Goal: Task Accomplishment & Management: Use online tool/utility

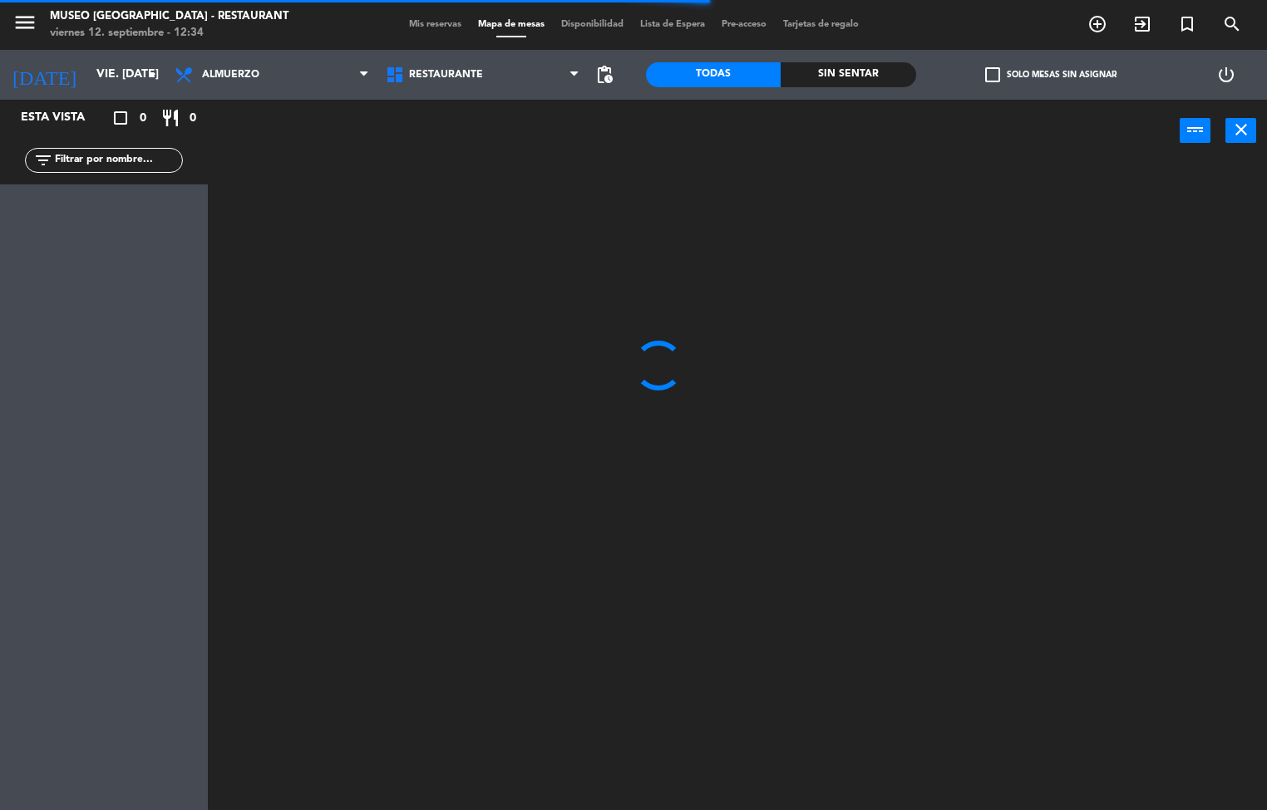
click at [879, 66] on div "Sin sentar" at bounding box center [848, 74] width 135 height 25
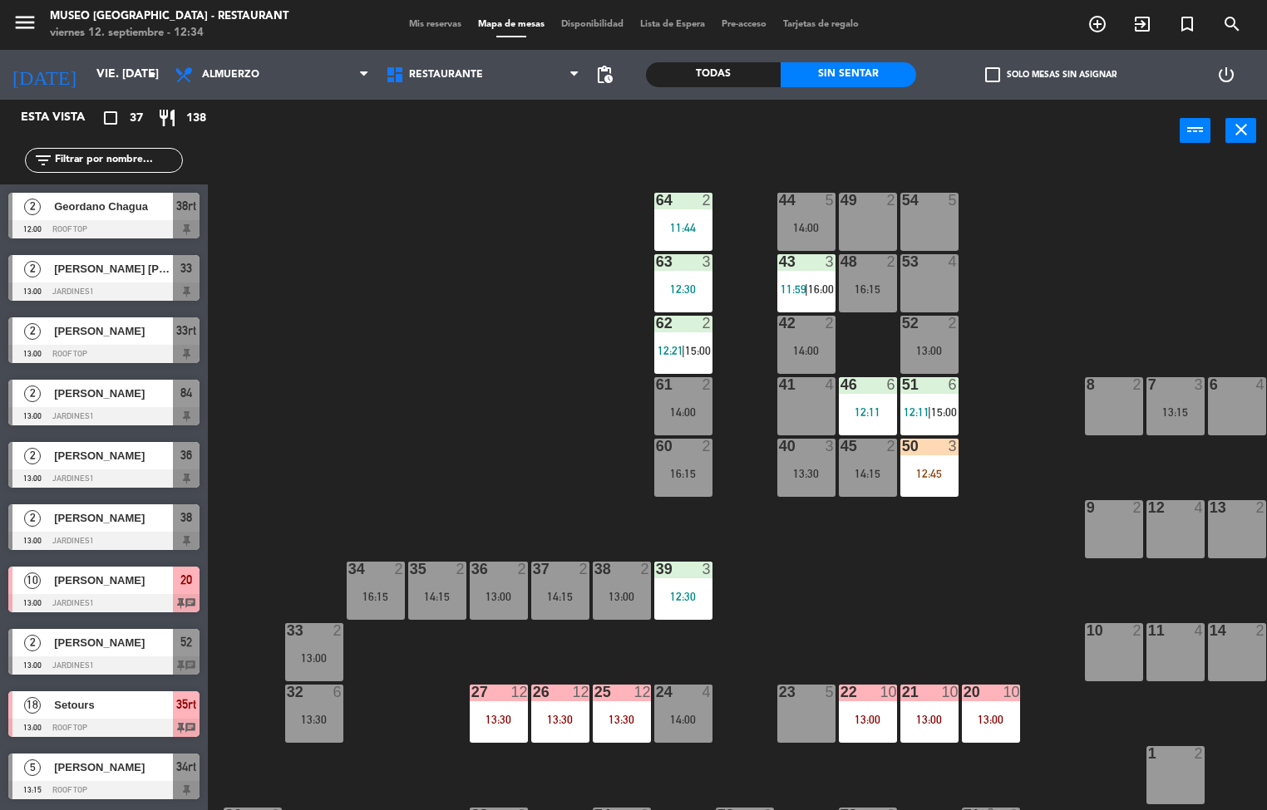
click at [930, 465] on div "50 3 12:45" at bounding box center [929, 468] width 58 height 58
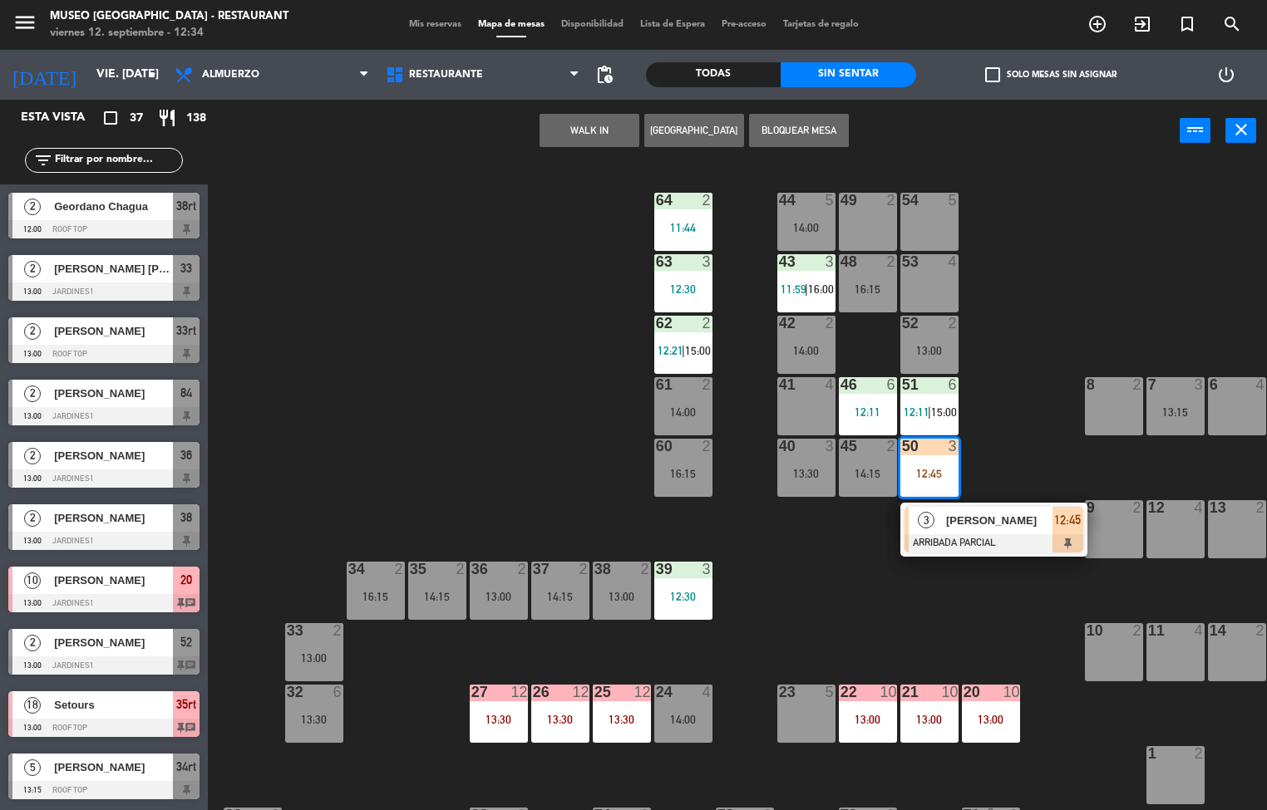
click at [971, 520] on span "[PERSON_NAME]" at bounding box center [999, 520] width 106 height 17
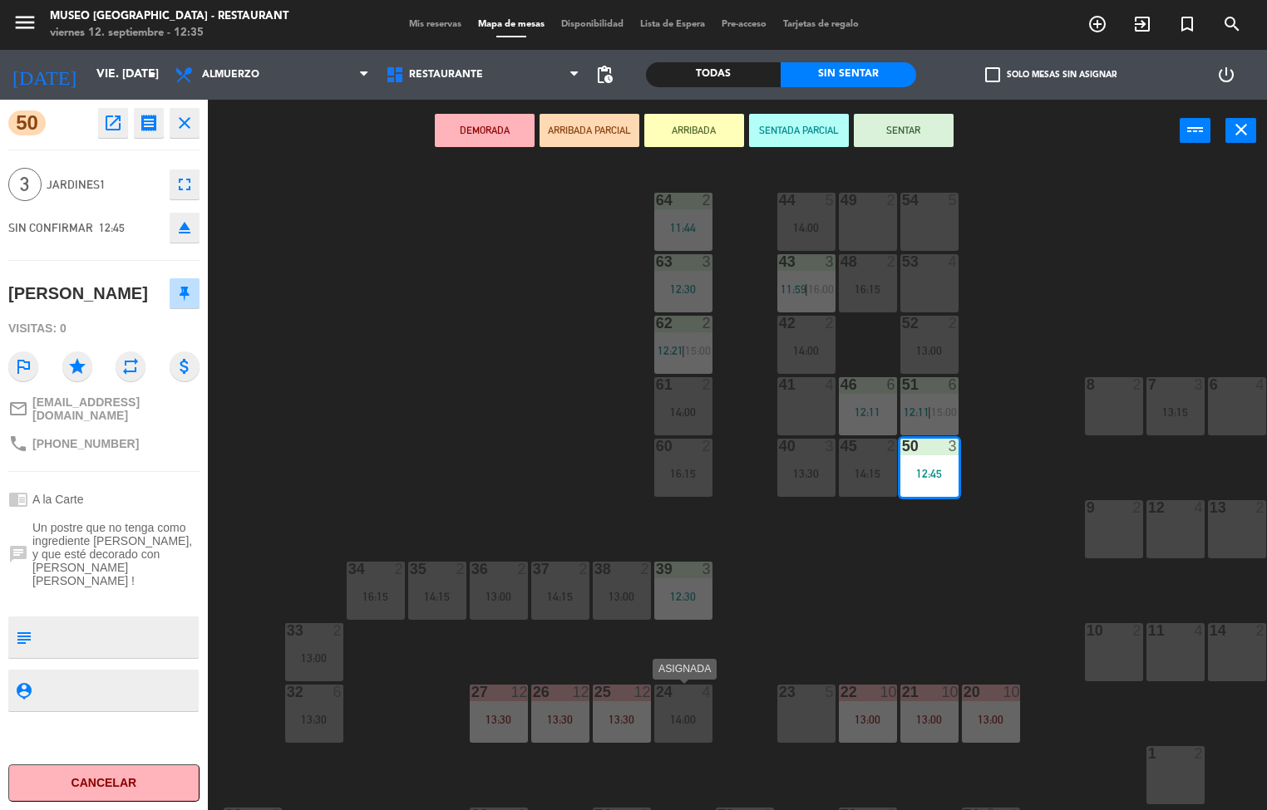
click at [117, 132] on icon "open_in_new" at bounding box center [113, 123] width 20 height 20
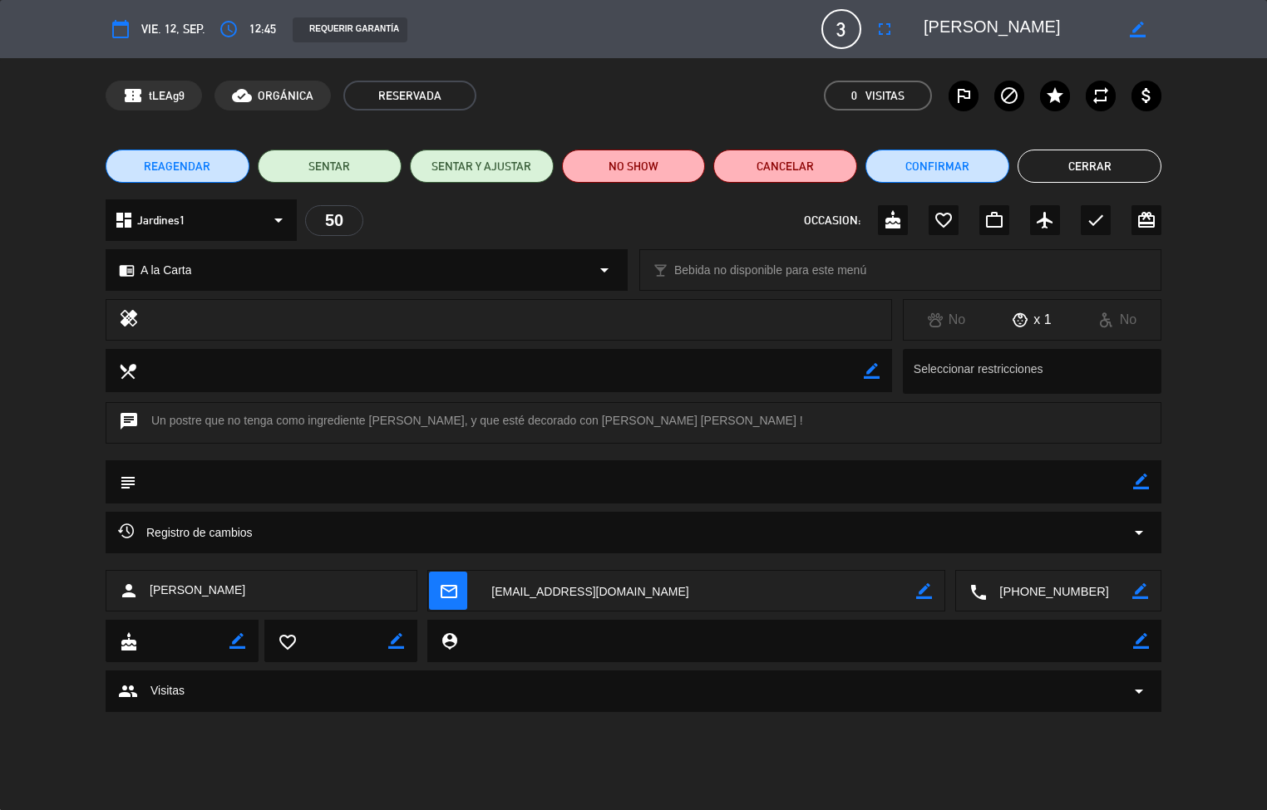
click at [1095, 177] on button "Cerrar" at bounding box center [1089, 166] width 144 height 33
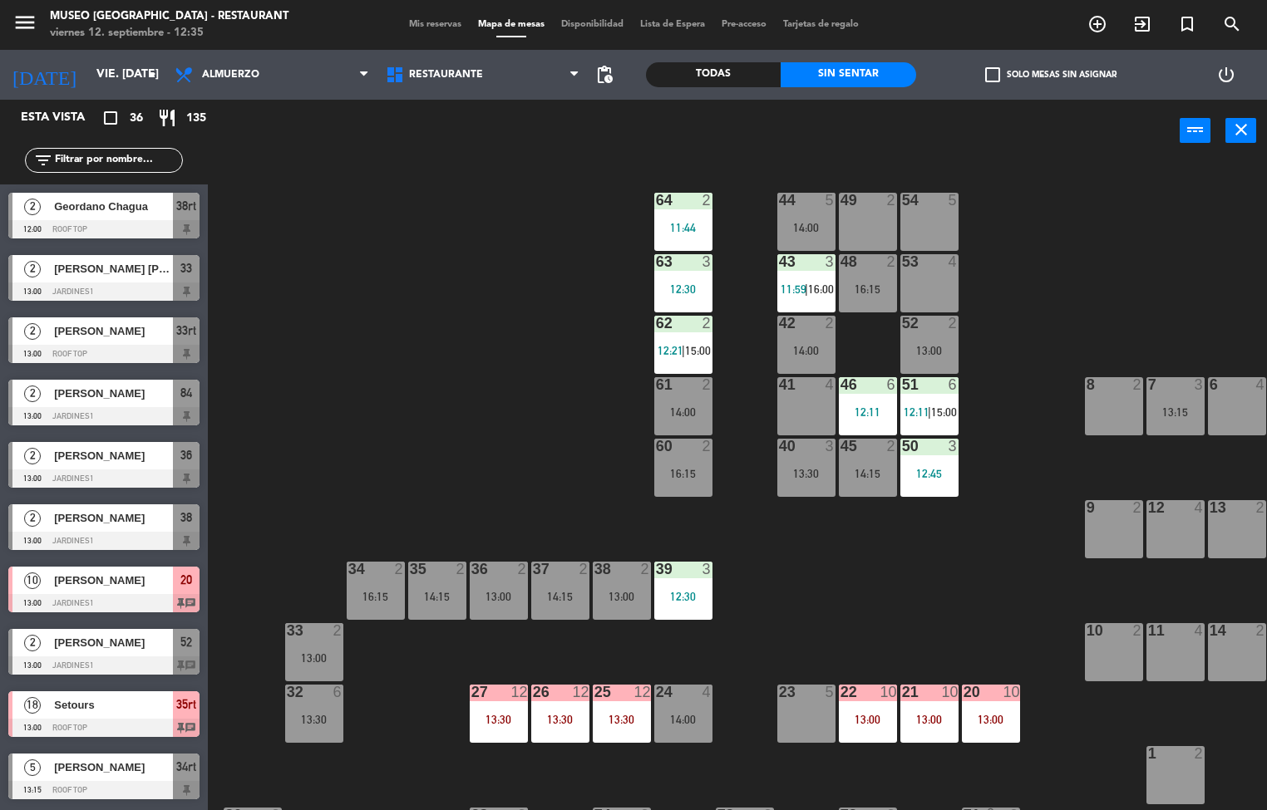
click at [938, 604] on div "44 5 14:00 49 2 54 5 64 2 11:44 48 2 16:15 53 4 63 3 12:30 43 3 11:59 | 16:00 6…" at bounding box center [743, 487] width 1046 height 648
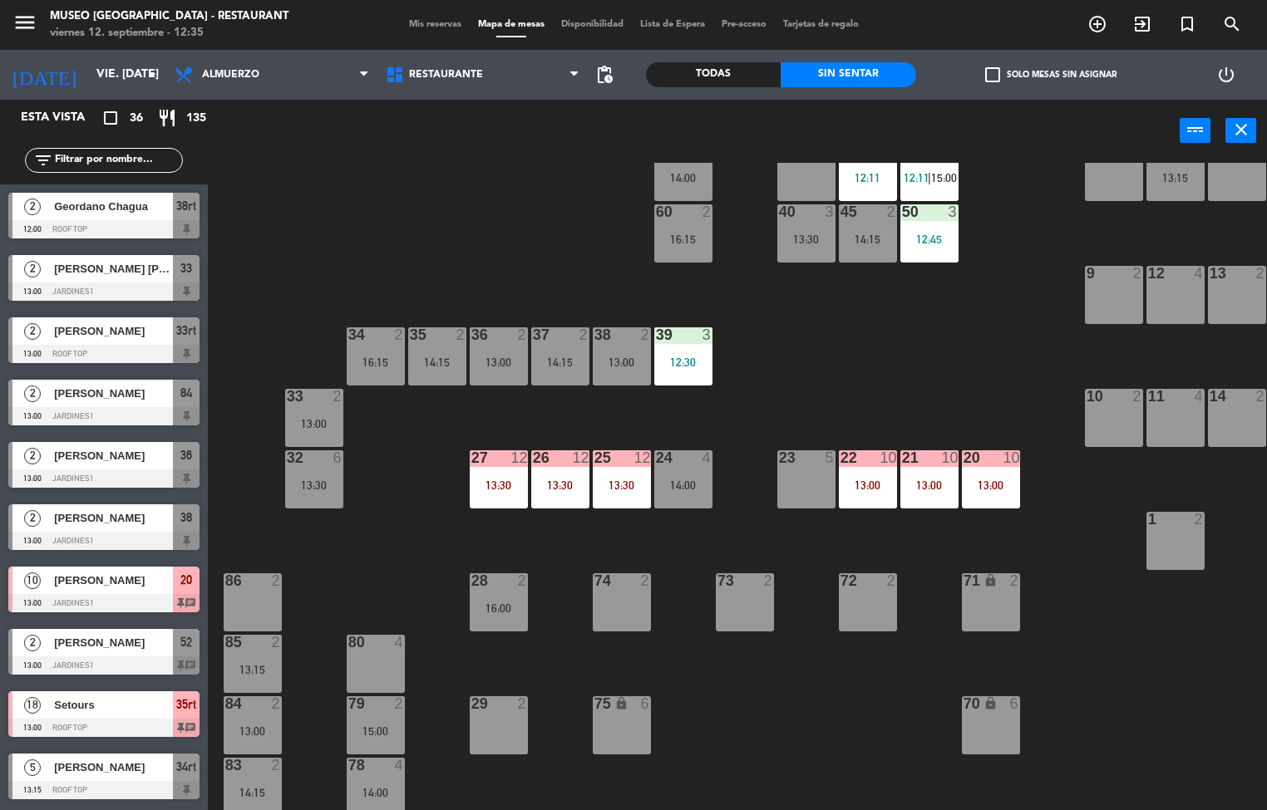
click at [567, 480] on div "13:30" at bounding box center [560, 486] width 58 height 12
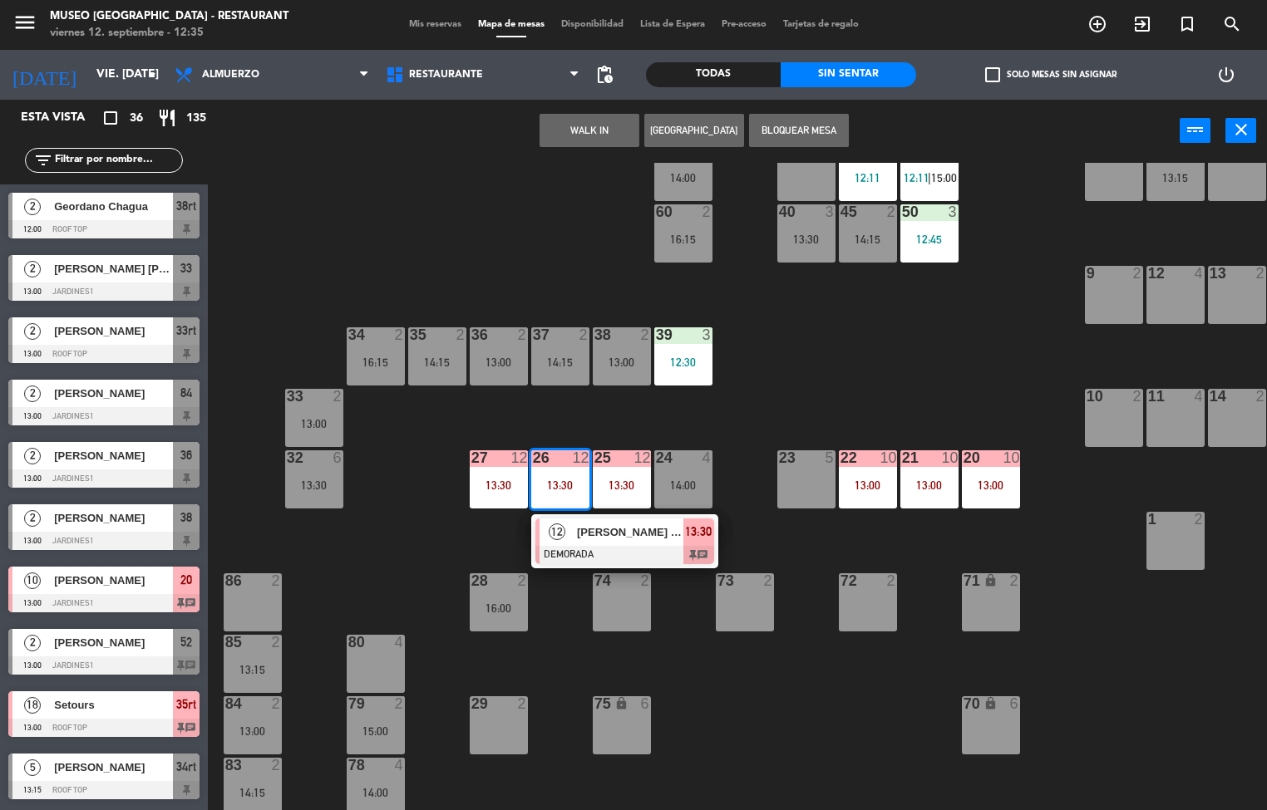
click at [612, 531] on span "[PERSON_NAME] - Tentativa" at bounding box center [630, 532] width 106 height 17
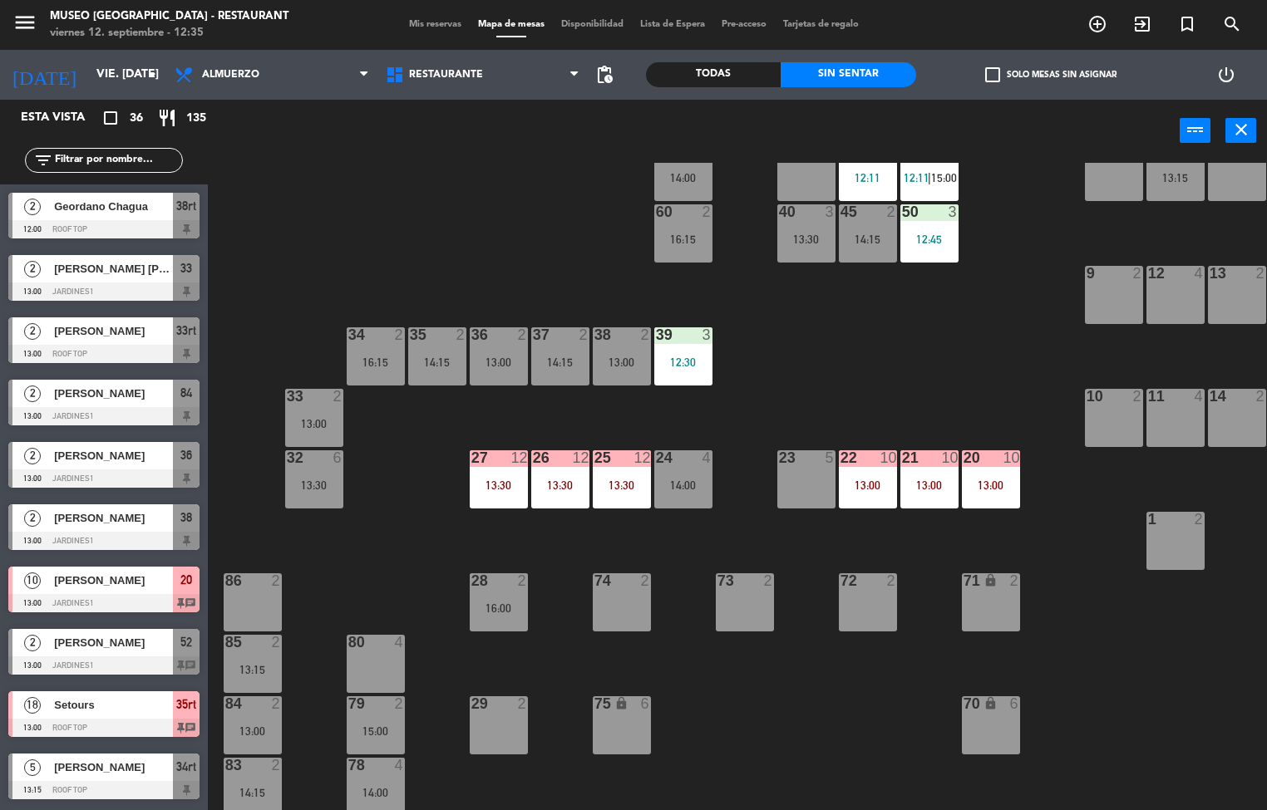
scroll to position [1, 0]
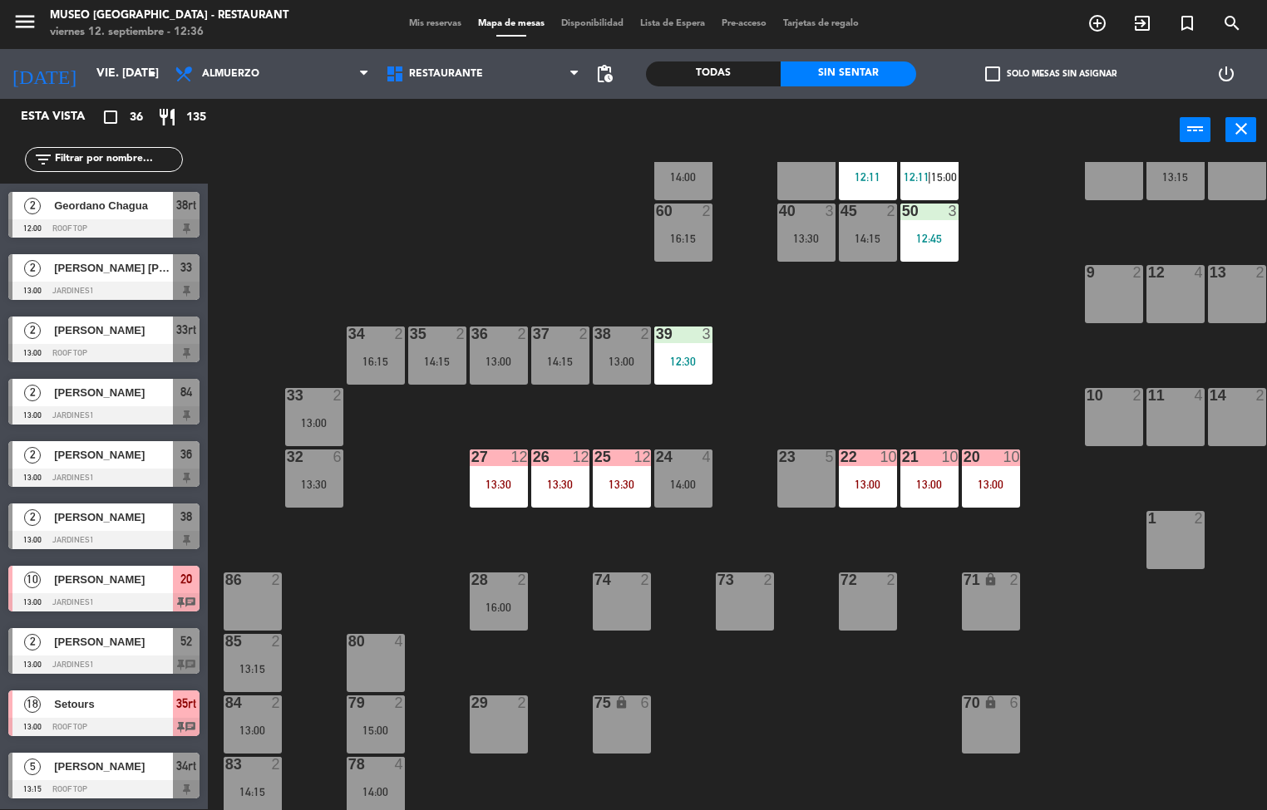
click at [903, 352] on div "44 5 14:00 49 2 54 5 64 2 11:44 48 2 16:15 53 4 63 3 12:30 43 3 11:59 | 16:00 6…" at bounding box center [743, 486] width 1046 height 648
click at [945, 484] on div "13:00" at bounding box center [929, 485] width 58 height 12
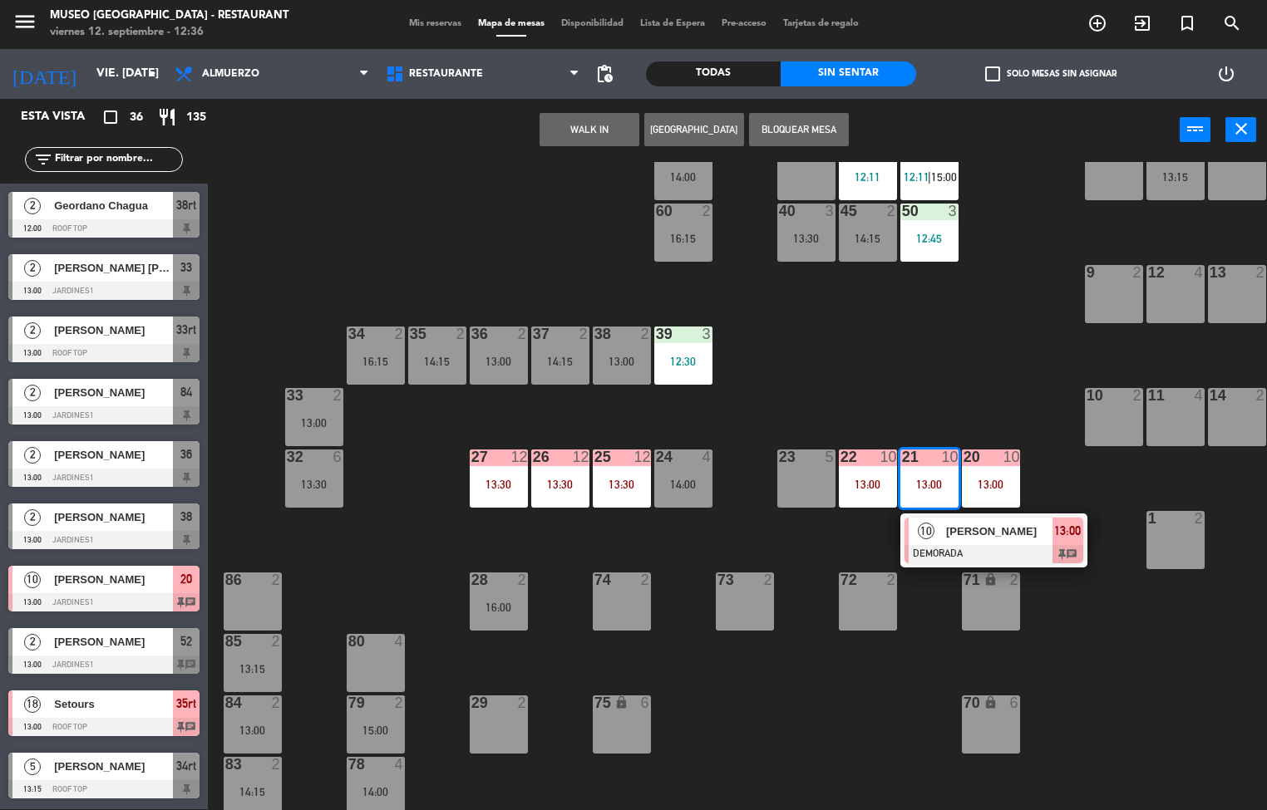
click at [988, 524] on span "[PERSON_NAME]" at bounding box center [999, 531] width 106 height 17
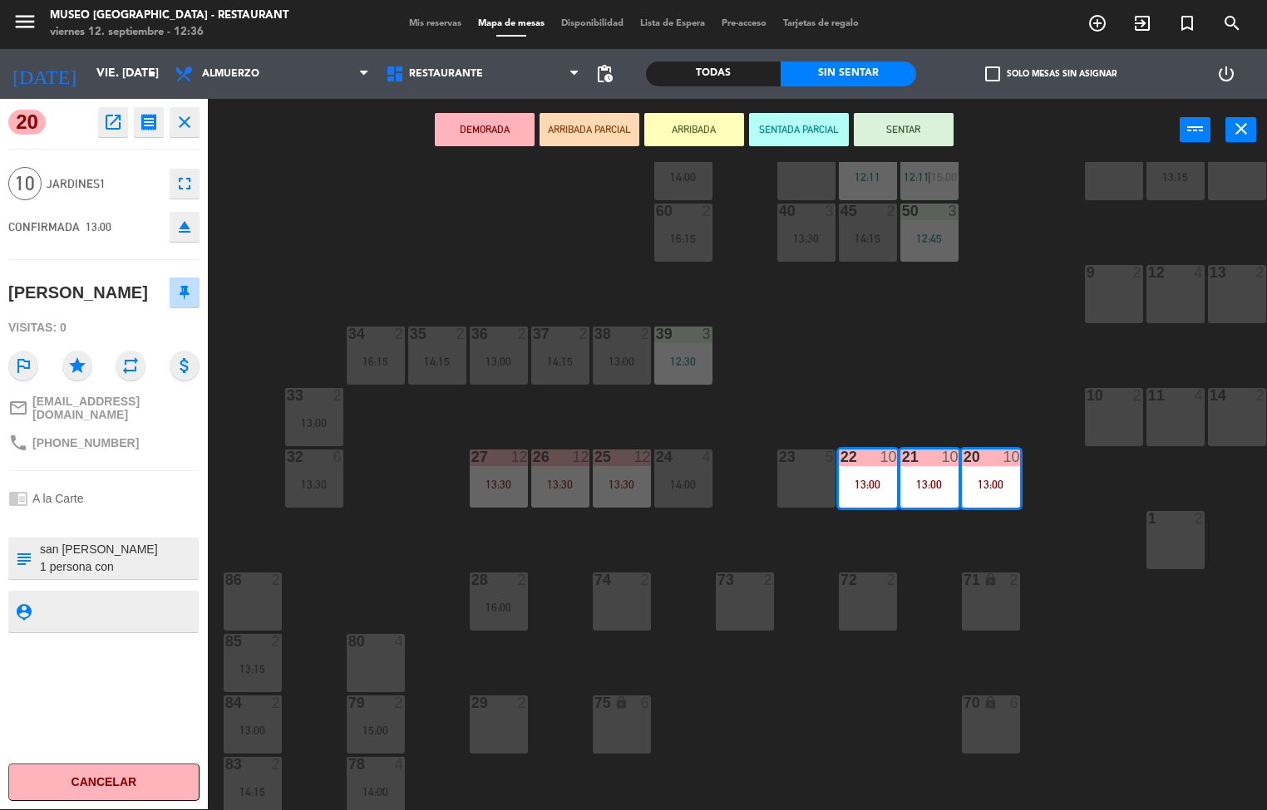
click at [116, 130] on icon "open_in_new" at bounding box center [113, 122] width 20 height 20
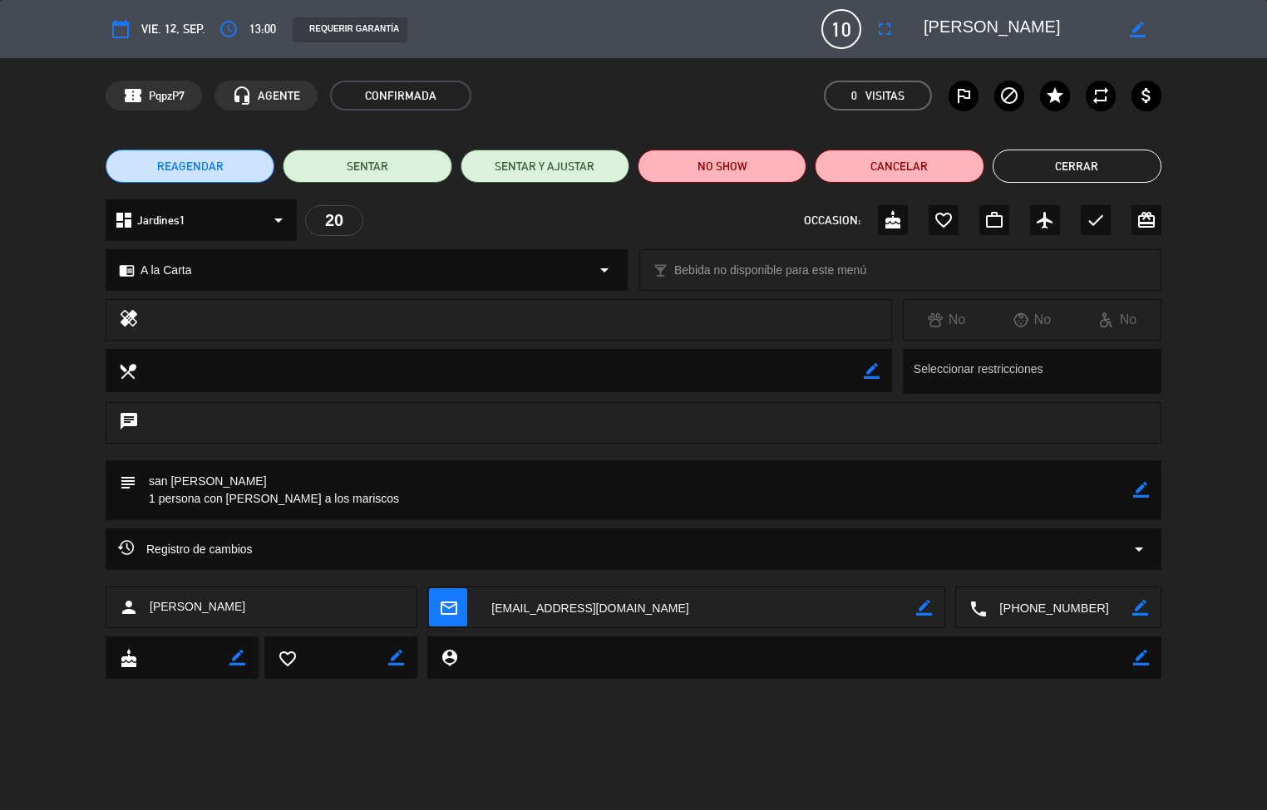
click at [1081, 165] on button "Cerrar" at bounding box center [1076, 166] width 169 height 33
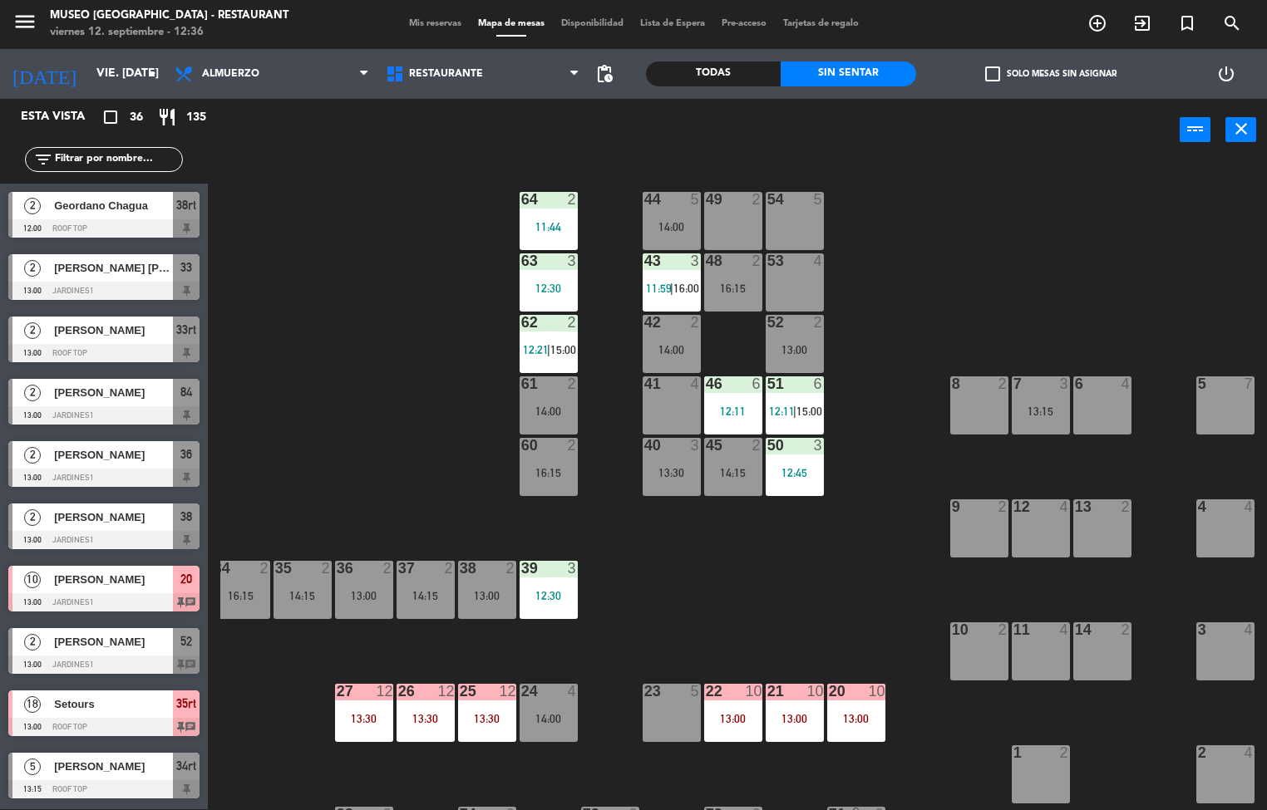
scroll to position [0, 127]
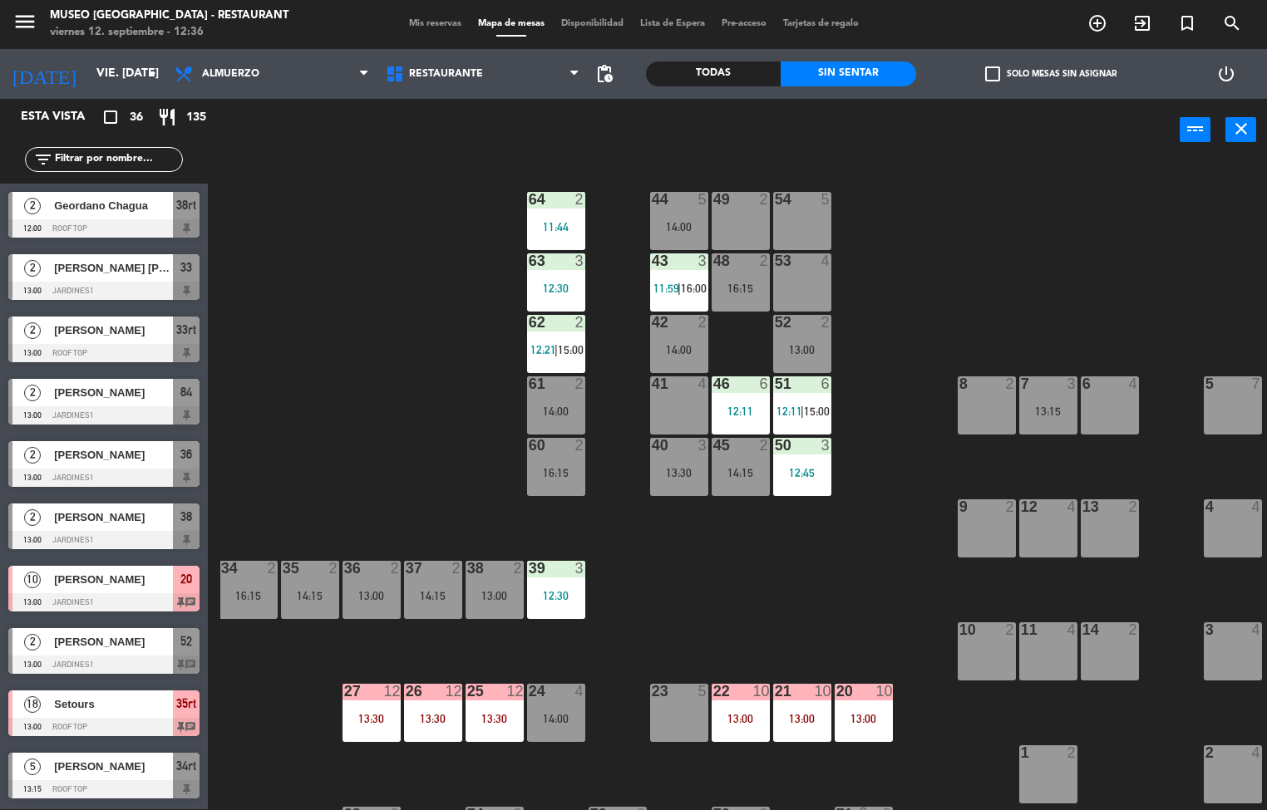
click at [1073, 377] on div "3" at bounding box center [1071, 384] width 10 height 15
click at [829, 588] on div "44 5 14:00 49 2 54 5 64 2 11:44 48 2 16:15 53 4 63 3 12:30 43 3 11:59 | 16:00 6…" at bounding box center [743, 486] width 1046 height 648
click at [307, 66] on span "Almuerzo" at bounding box center [271, 74] width 211 height 37
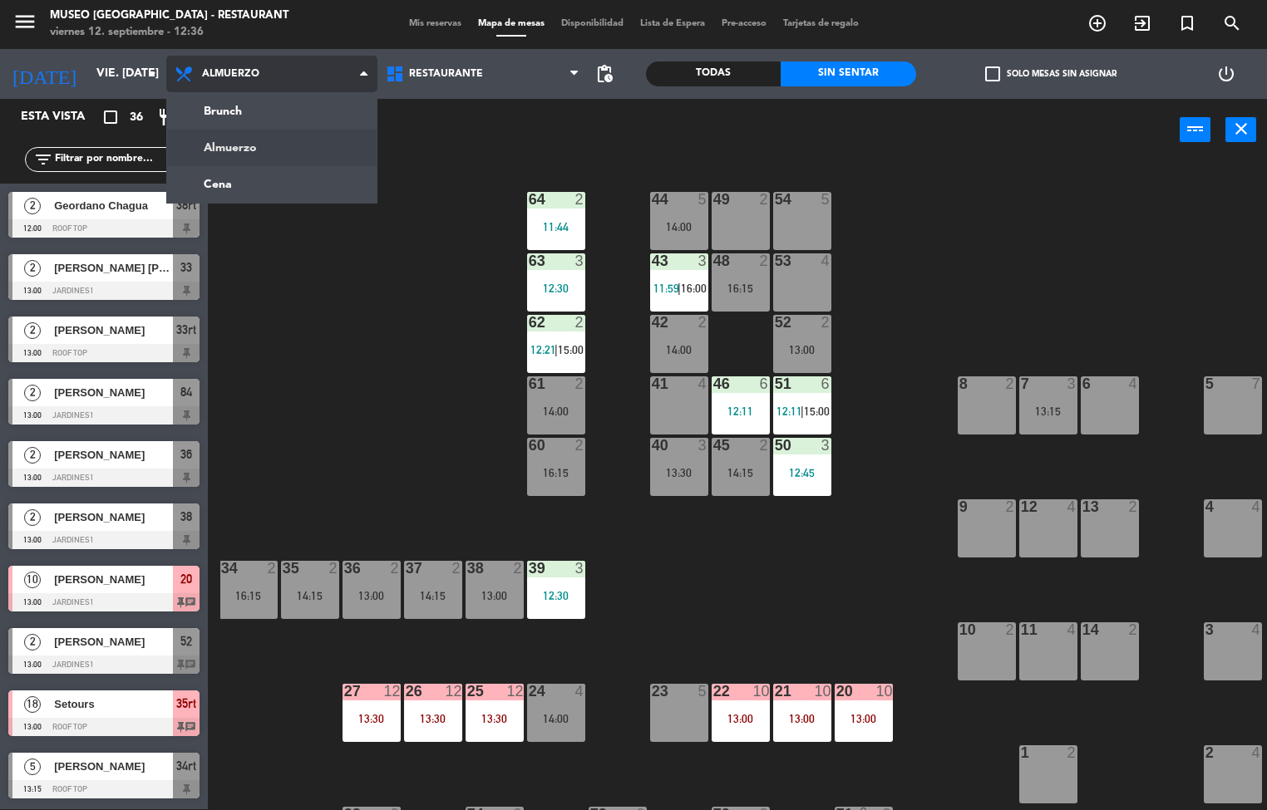
click at [303, 193] on ng-component "menu [GEOGRAPHIC_DATA] - Restaurant viernes 12. septiembre - 12:36 Mis reservas…" at bounding box center [633, 404] width 1267 height 811
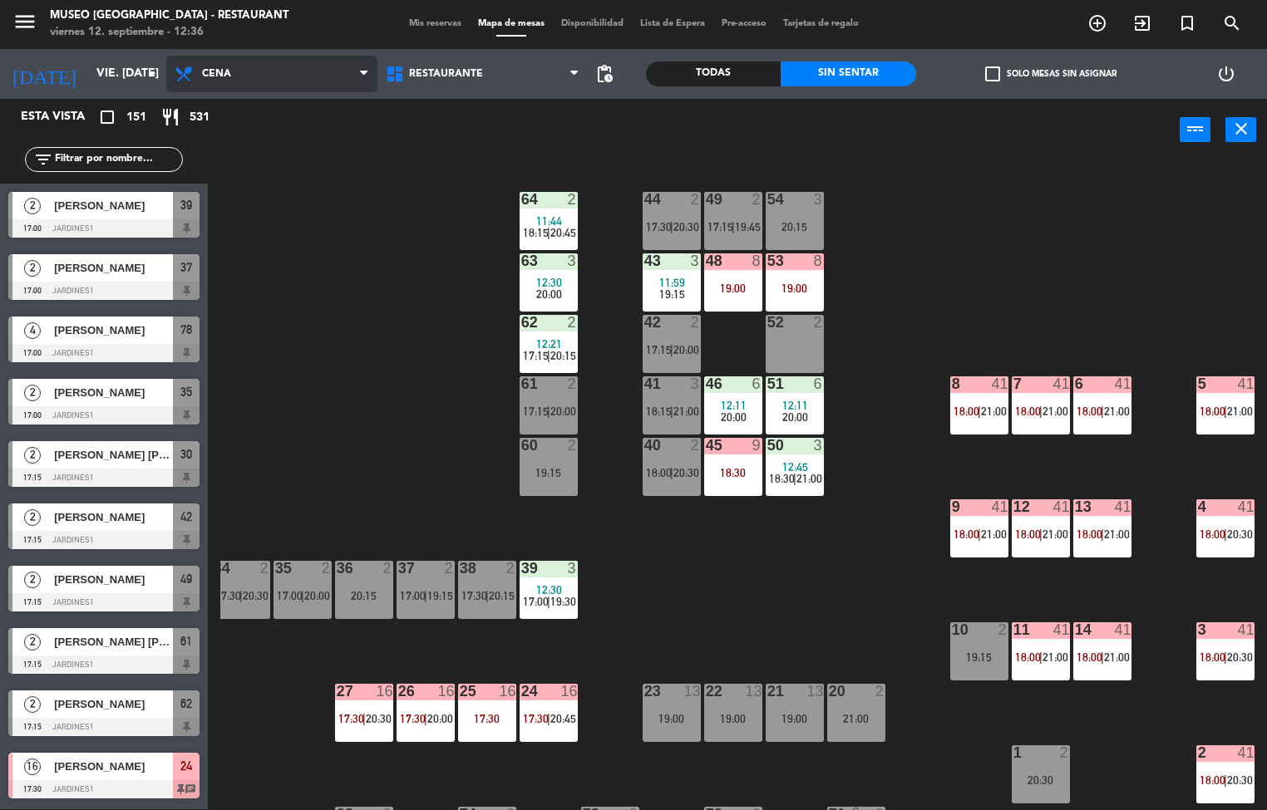
scroll to position [0, 128]
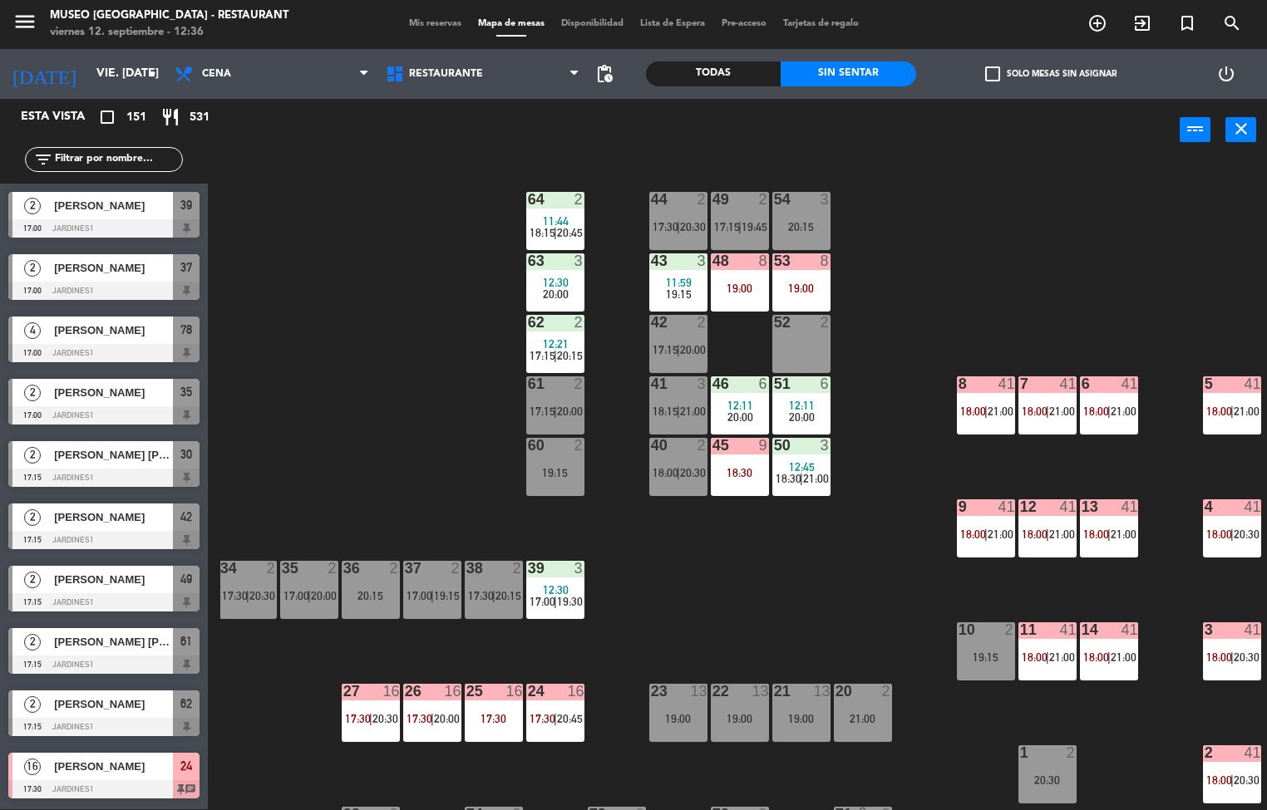
click at [963, 402] on div "8 41 18:00 | 21:00" at bounding box center [986, 406] width 58 height 58
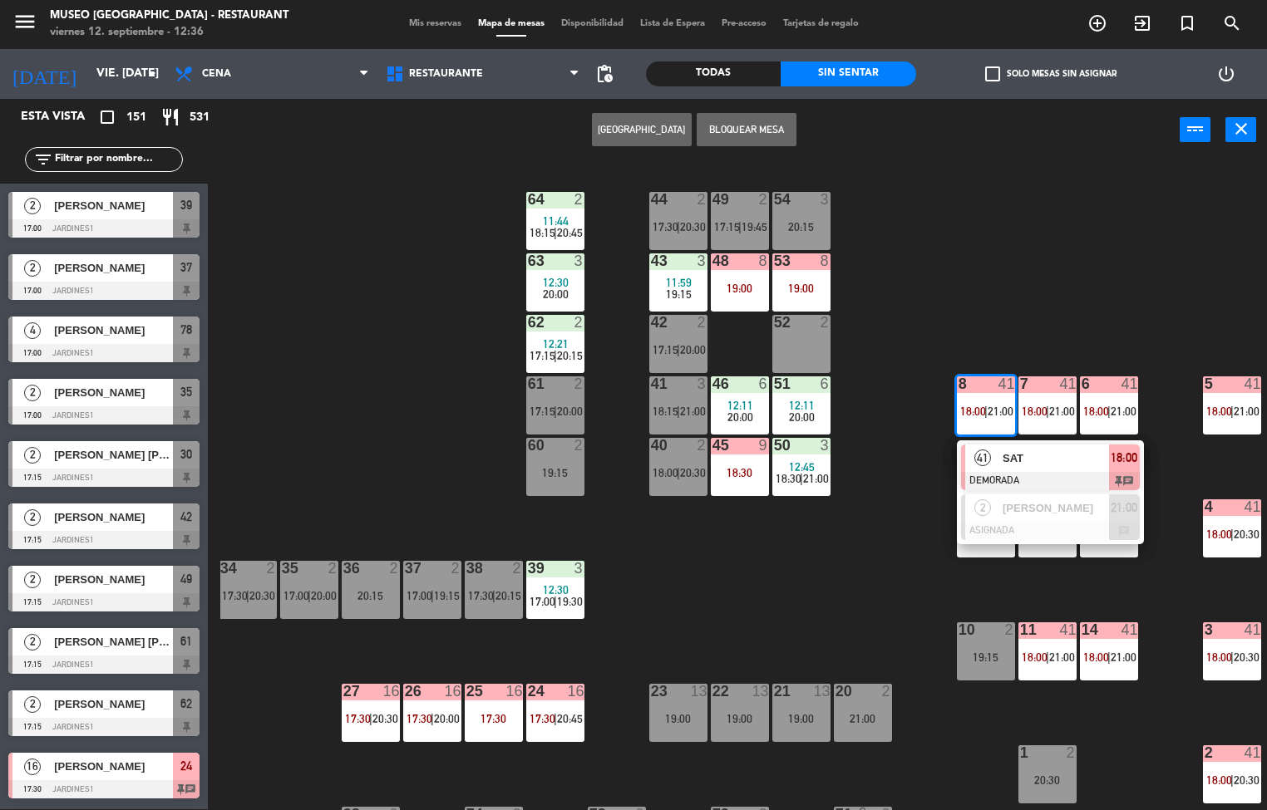
click at [1033, 466] on span "SAT" at bounding box center [1055, 458] width 106 height 17
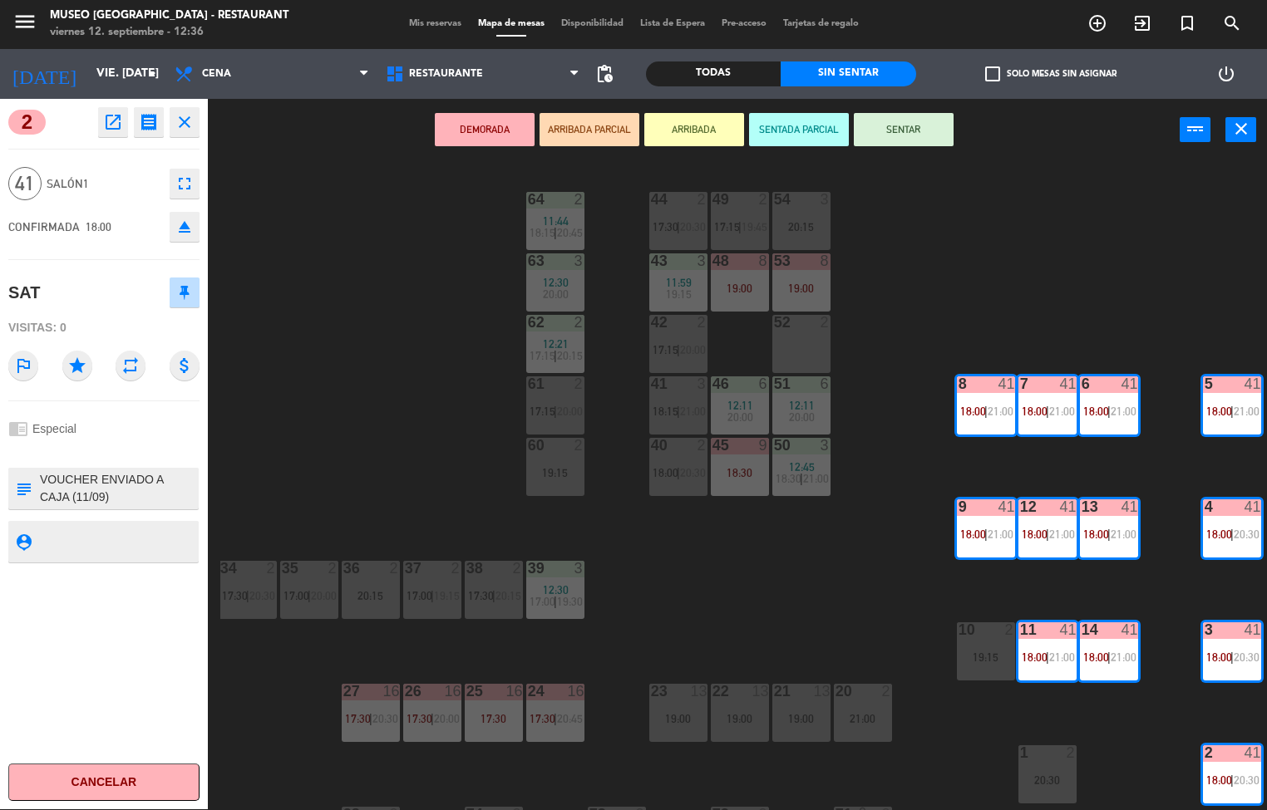
click at [865, 594] on div "44 2 17:30 | 20:30 49 2 17:15 | 19:45 54 3 20:15 64 2 11:44 18:15 | 20:45 48 8 …" at bounding box center [743, 486] width 1046 height 648
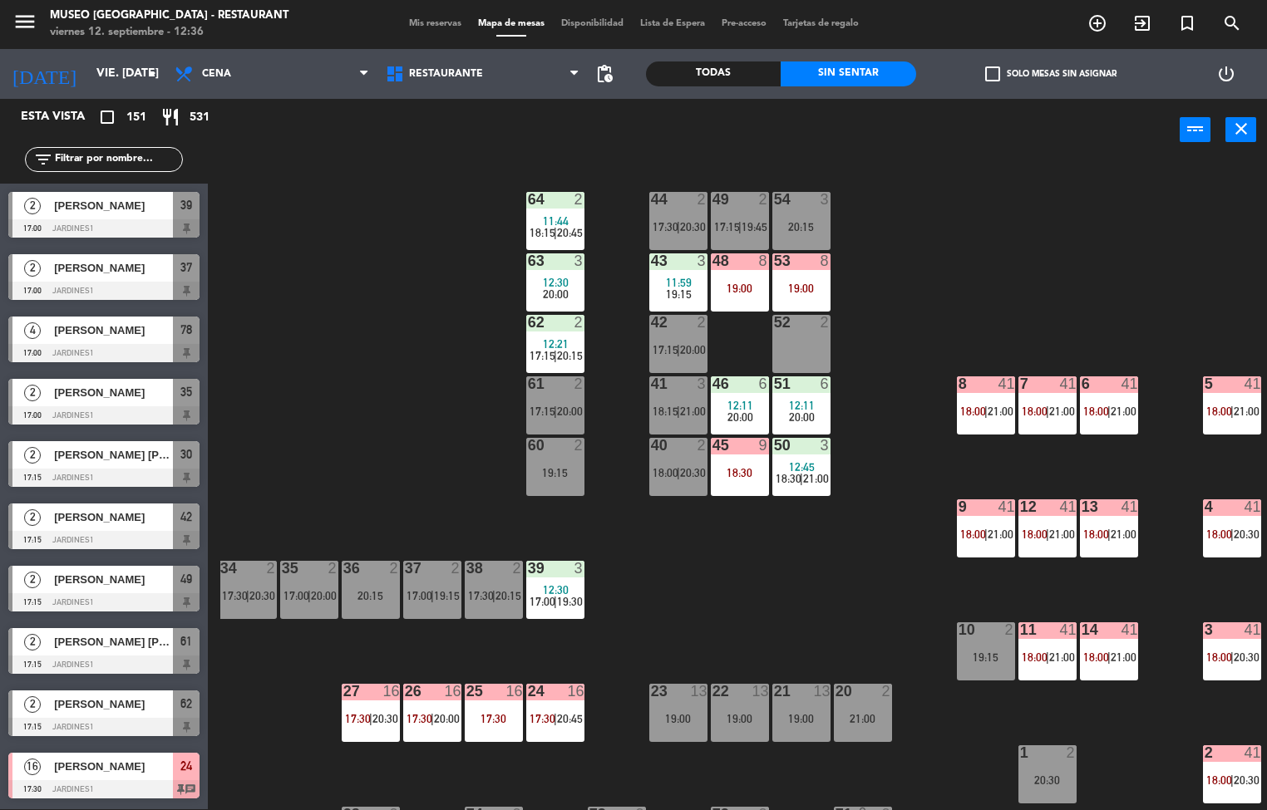
scroll to position [1, 0]
click at [510, 713] on div "17:30" at bounding box center [494, 719] width 58 height 12
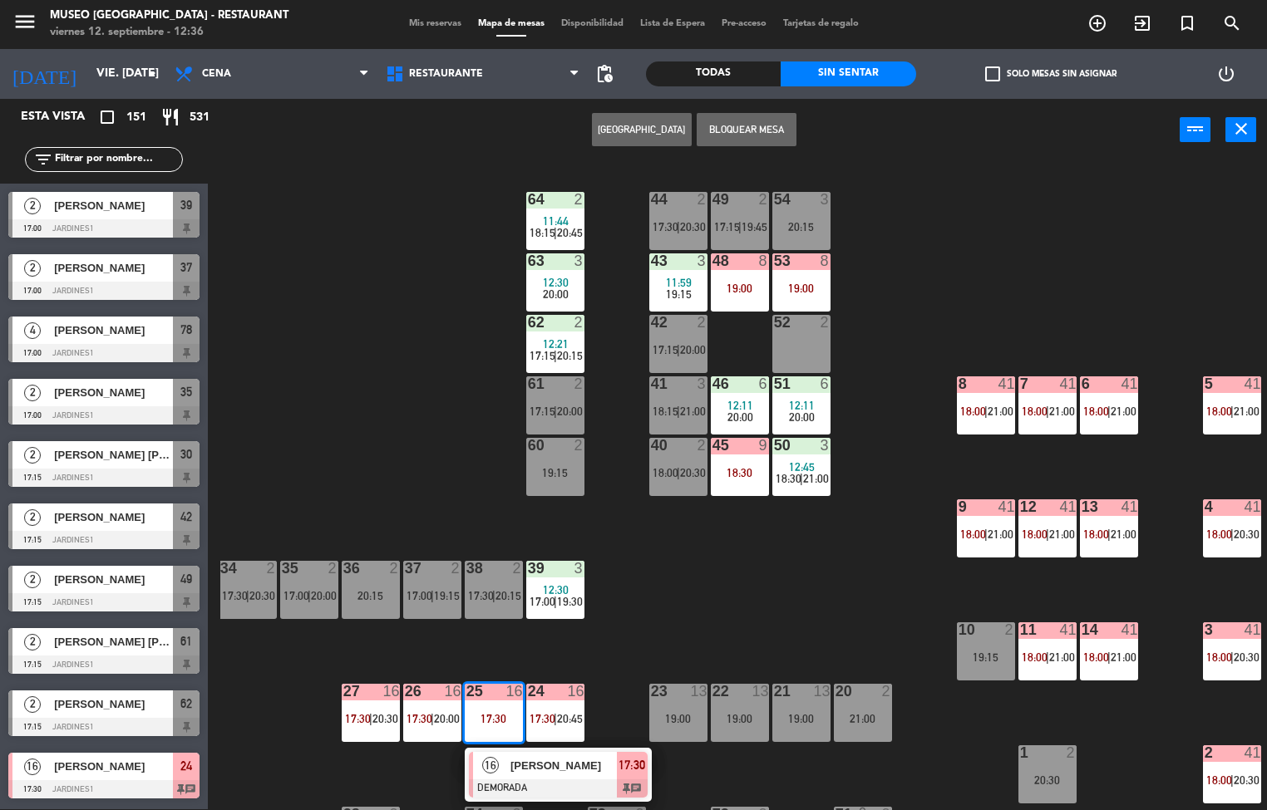
click at [571, 774] on span "[PERSON_NAME]" at bounding box center [563, 765] width 106 height 17
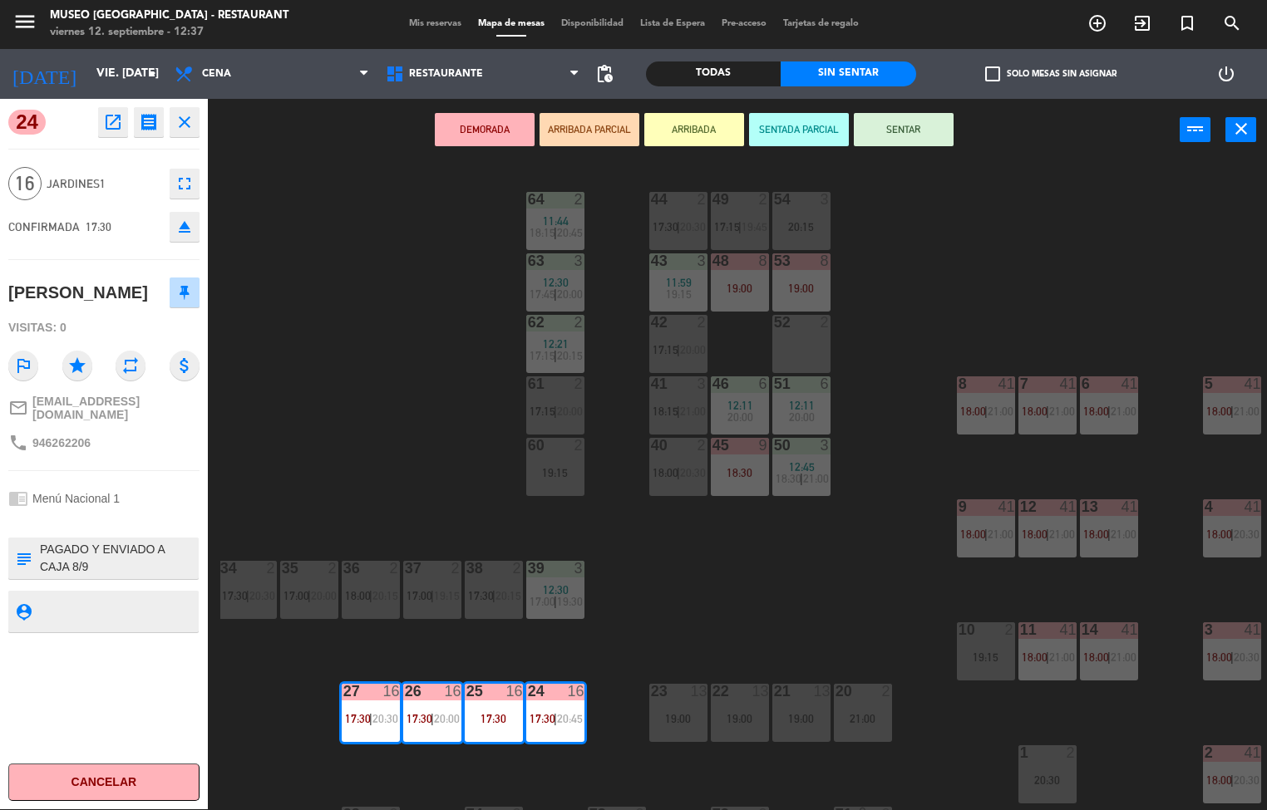
click at [766, 592] on div "44 2 17:30 | 20:30 49 2 17:15 | 19:45 54 3 20:15 64 2 11:44 18:15 | 20:45 48 8 …" at bounding box center [743, 486] width 1046 height 648
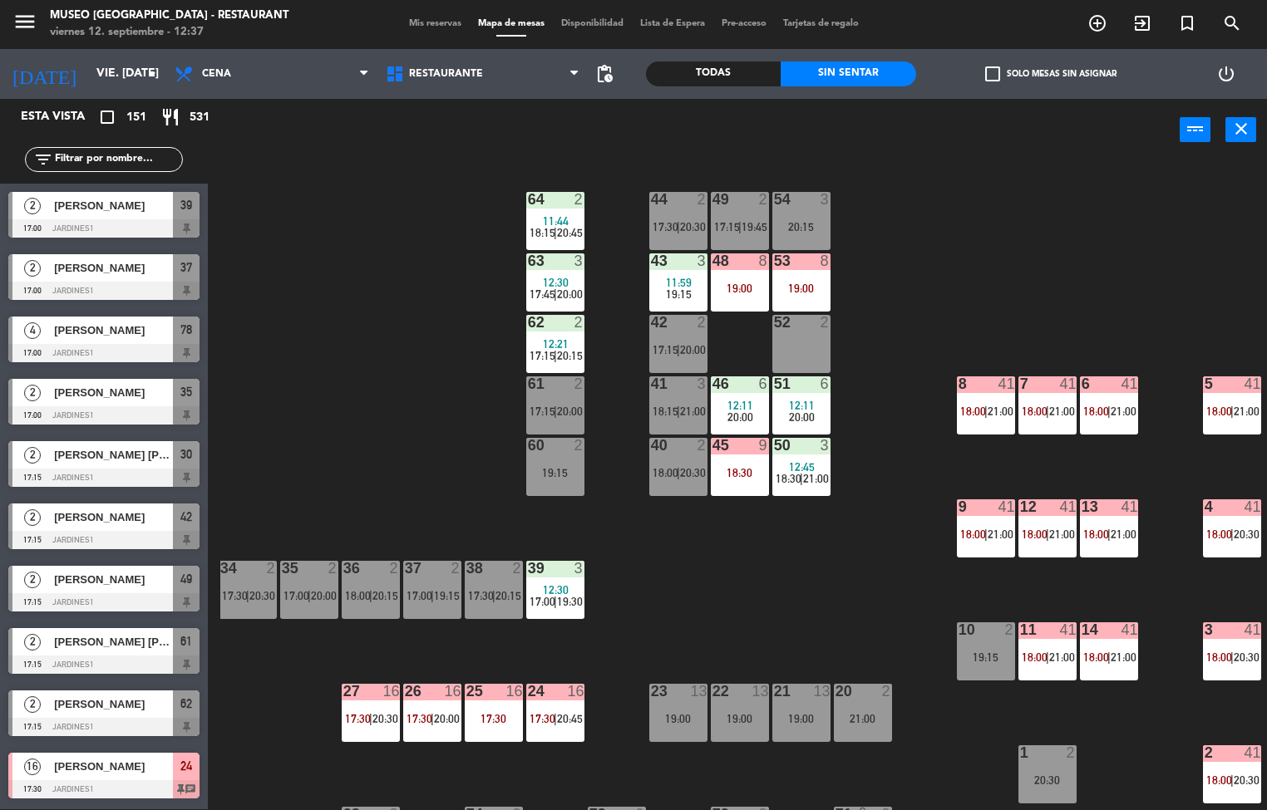
click at [801, 272] on div "53 8 19:00" at bounding box center [801, 283] width 58 height 58
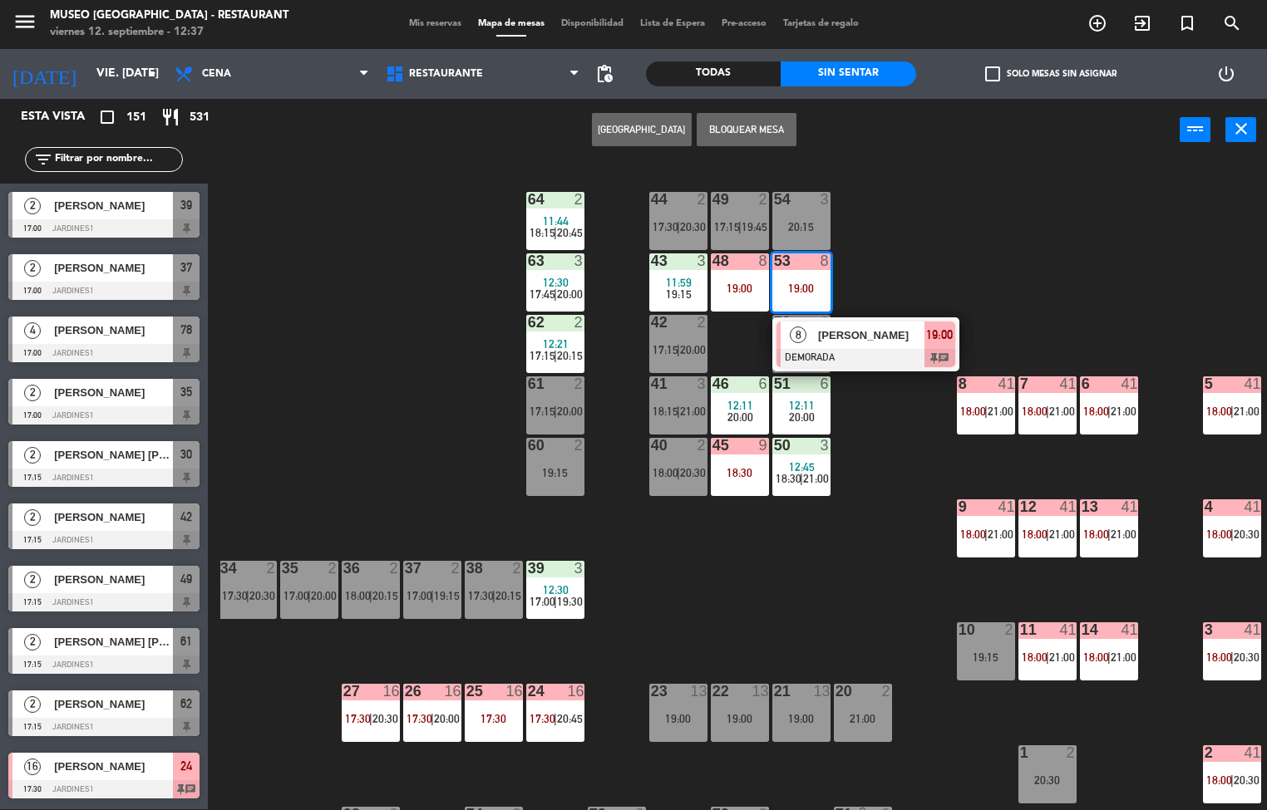
click at [864, 332] on span "[PERSON_NAME]" at bounding box center [871, 335] width 106 height 17
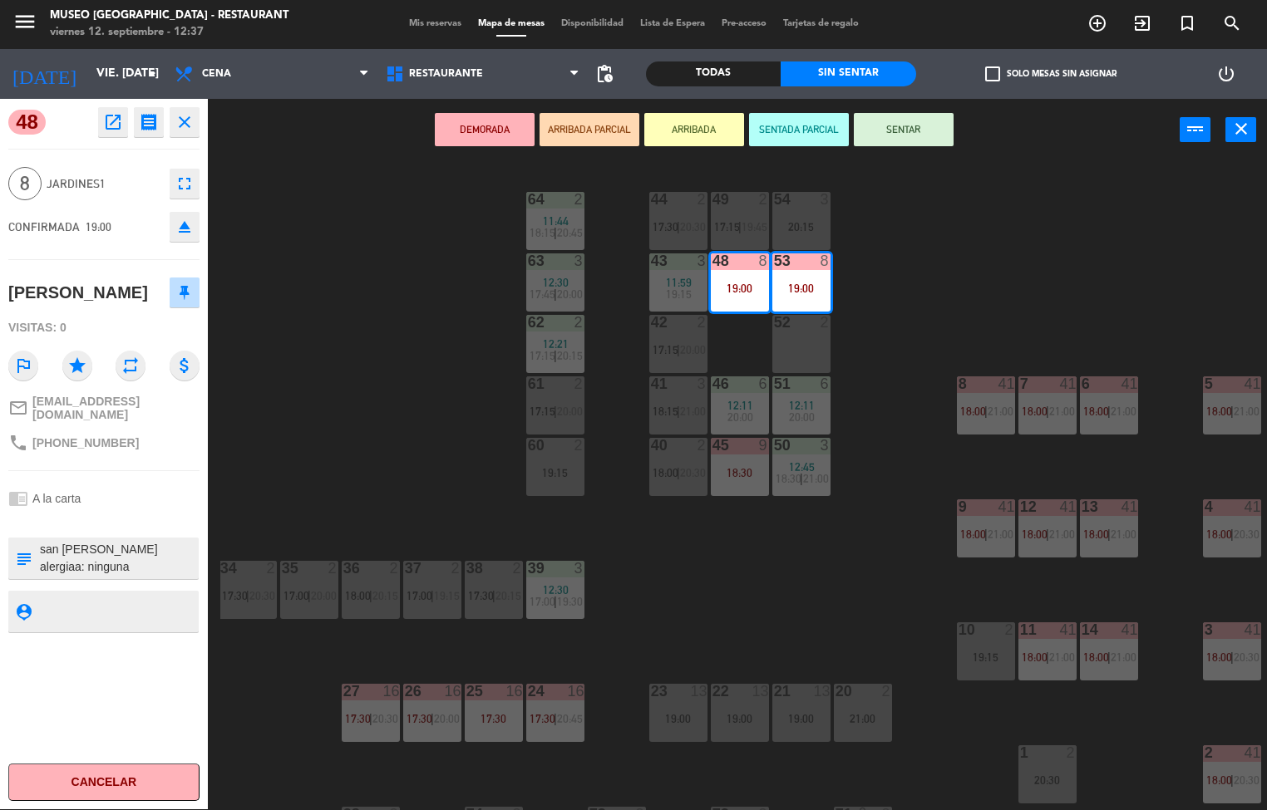
click at [731, 614] on div "44 2 17:30 | 20:30 49 2 17:15 | 19:45 54 3 20:15 64 2 11:44 18:15 | 20:45 48 8 …" at bounding box center [743, 486] width 1046 height 648
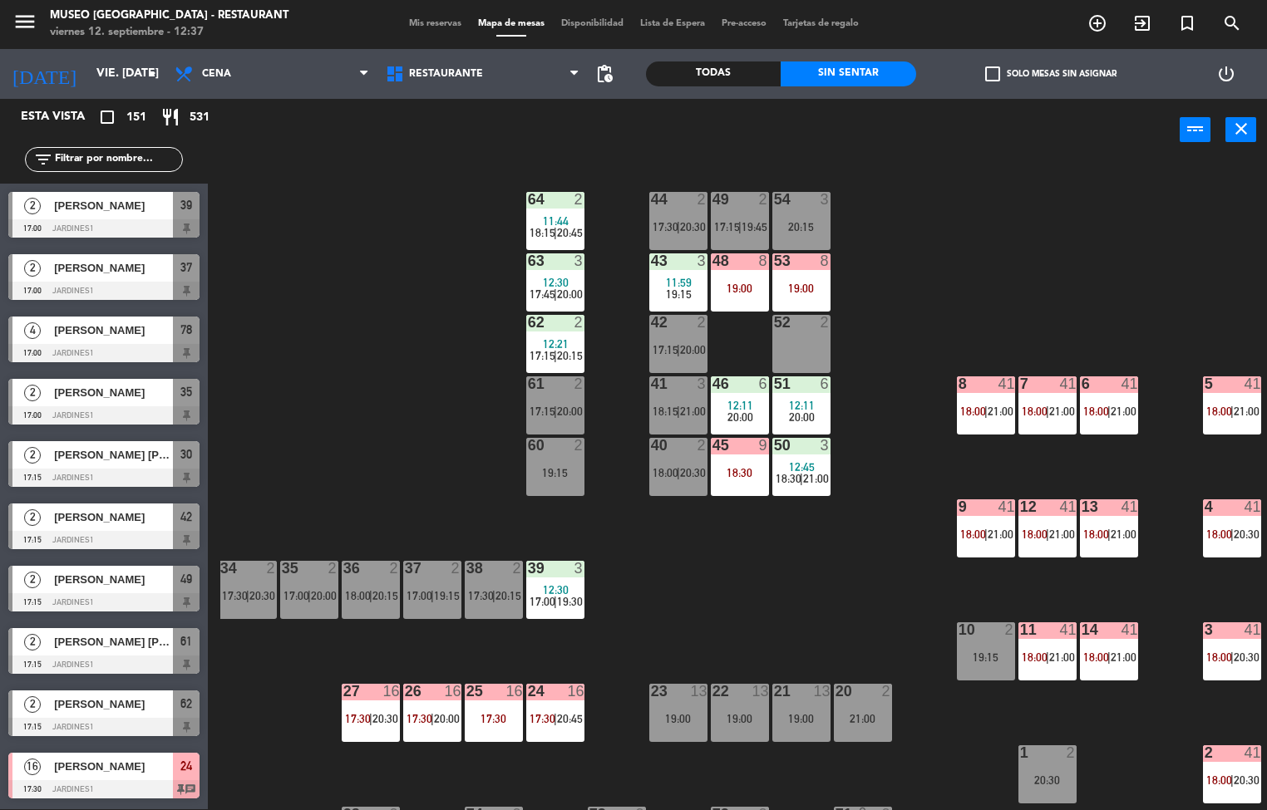
click at [504, 711] on div "25 16 17:30" at bounding box center [494, 713] width 58 height 58
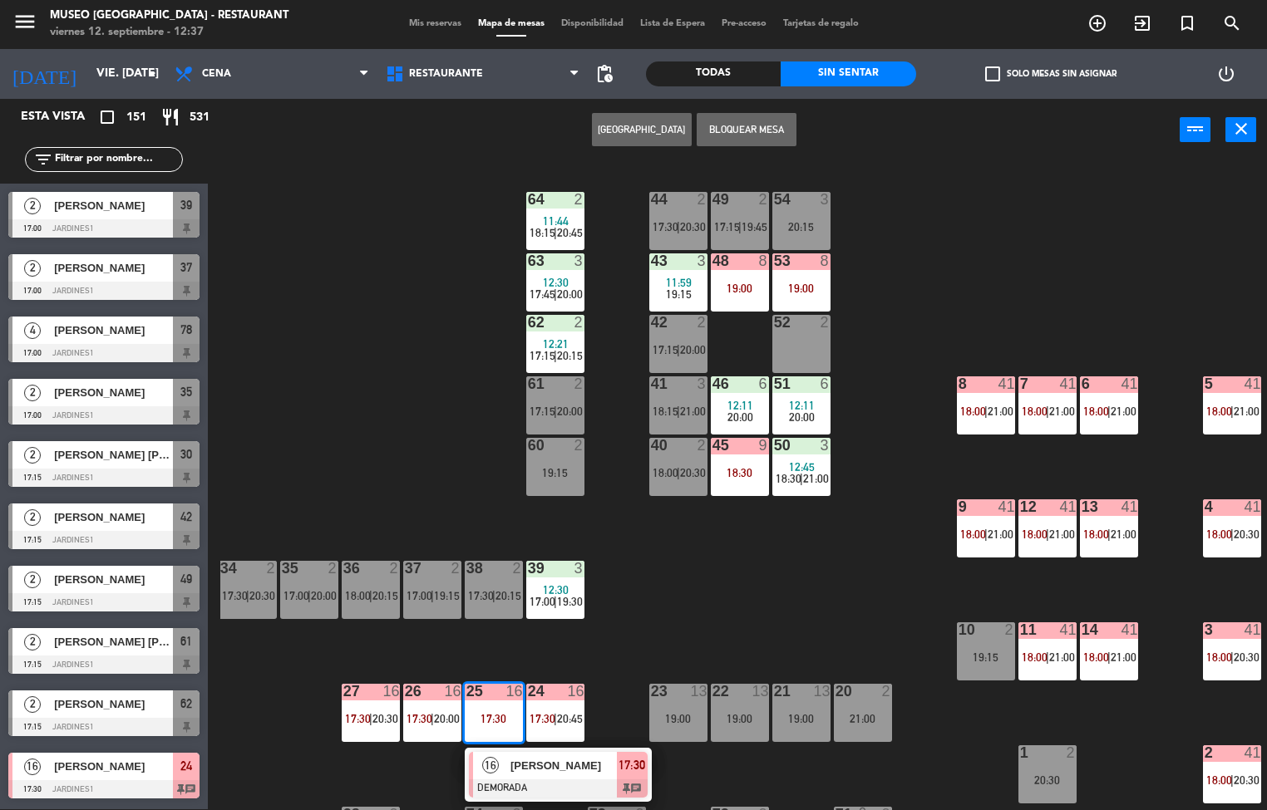
click at [529, 763] on span "[PERSON_NAME]" at bounding box center [563, 765] width 106 height 17
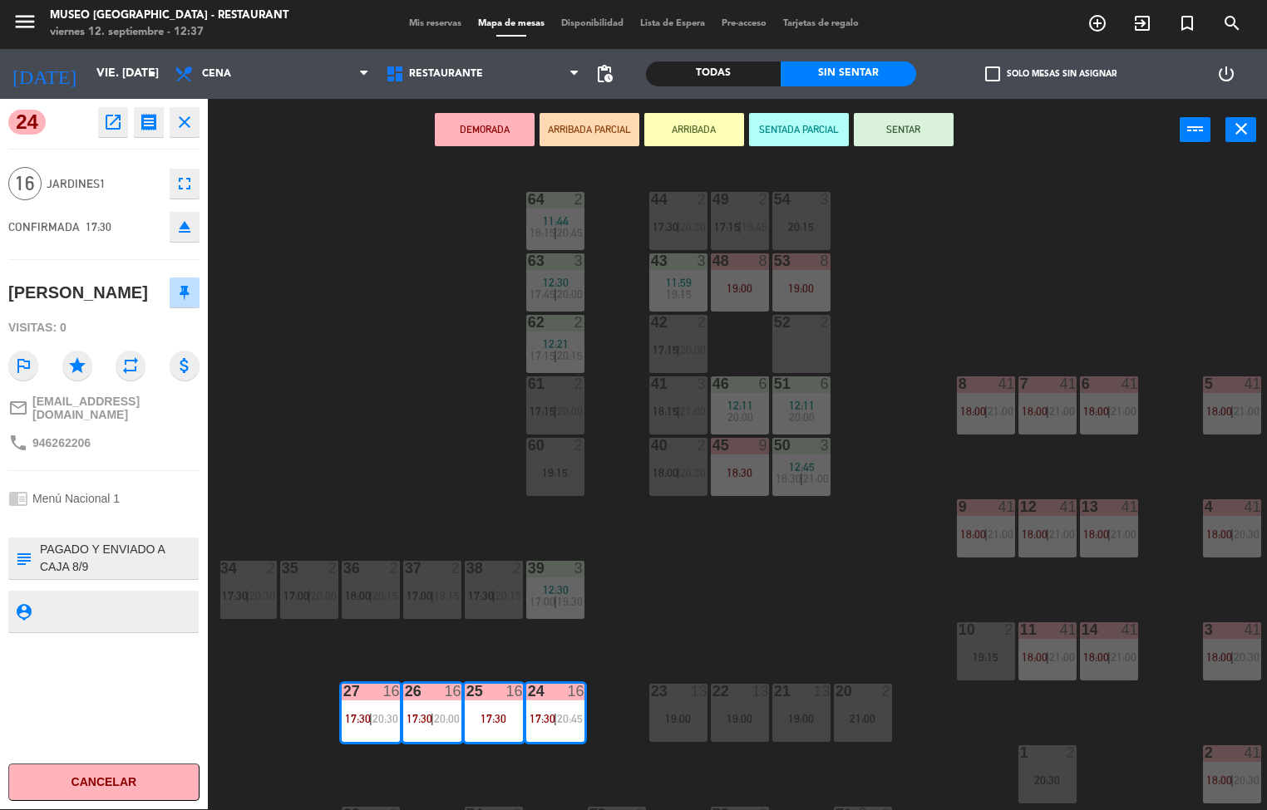
click at [769, 612] on div "44 2 17:30 | 20:30 49 2 17:15 | 19:45 54 3 20:15 64 2 11:44 18:15 | 20:45 48 8 …" at bounding box center [743, 486] width 1046 height 648
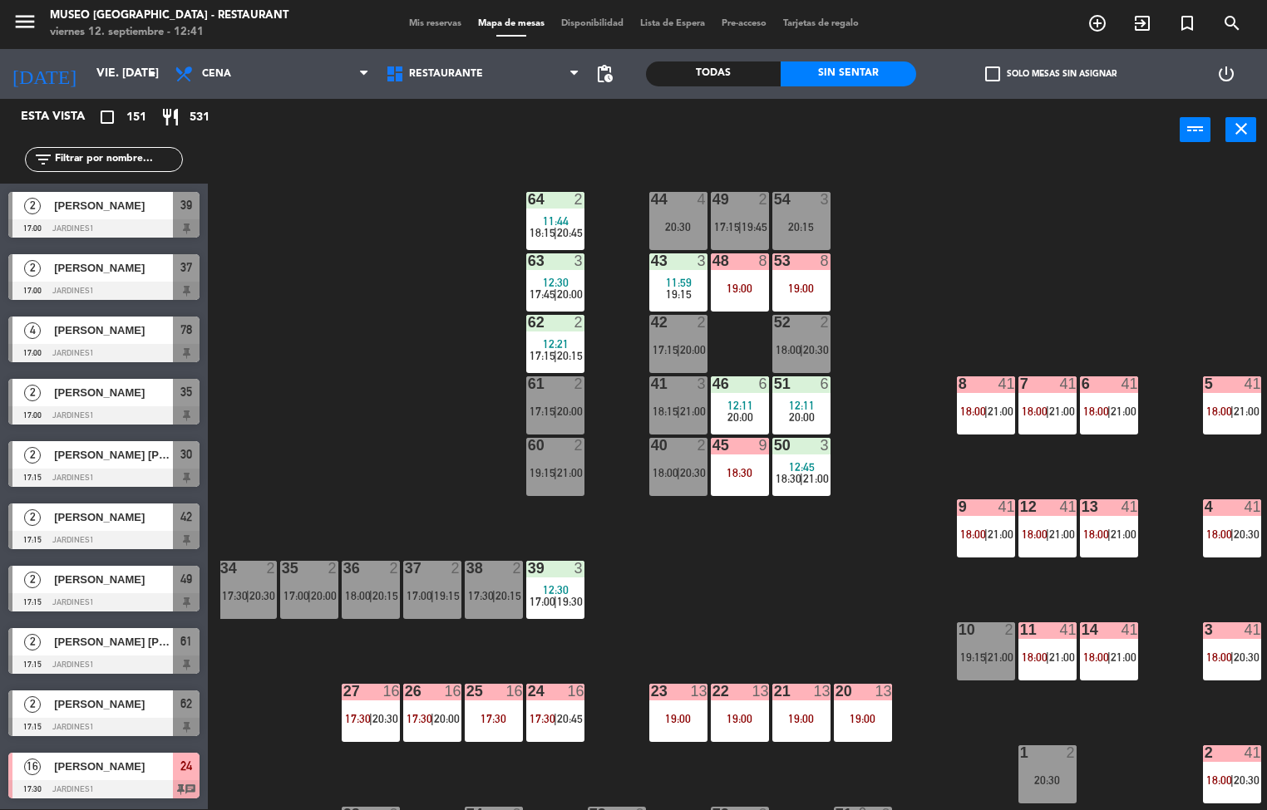
click at [390, 450] on div "44 4 20:30 49 2 17:15 | 19:45 54 3 20:15 64 2 11:44 18:15 | 20:45 48 8 19:00 53…" at bounding box center [743, 486] width 1046 height 648
click at [836, 574] on div "44 4 20:30 49 2 17:15 | 19:45 54 3 20:15 64 2 11:44 18:15 | 20:45 48 8 19:00 53…" at bounding box center [743, 486] width 1046 height 648
click at [840, 607] on div "44 4 20:30 49 2 17:15 | 19:45 54 3 20:15 64 2 11:44 18:15 | 20:45 48 8 19:00 53…" at bounding box center [743, 486] width 1046 height 648
click at [789, 593] on div "44 4 20:30 49 2 17:15 | 19:45 54 3 20:15 64 2 11:44 18:15 | 20:45 48 8 19:00 53…" at bounding box center [743, 486] width 1046 height 648
click at [800, 470] on span "12:45" at bounding box center [802, 466] width 26 height 13
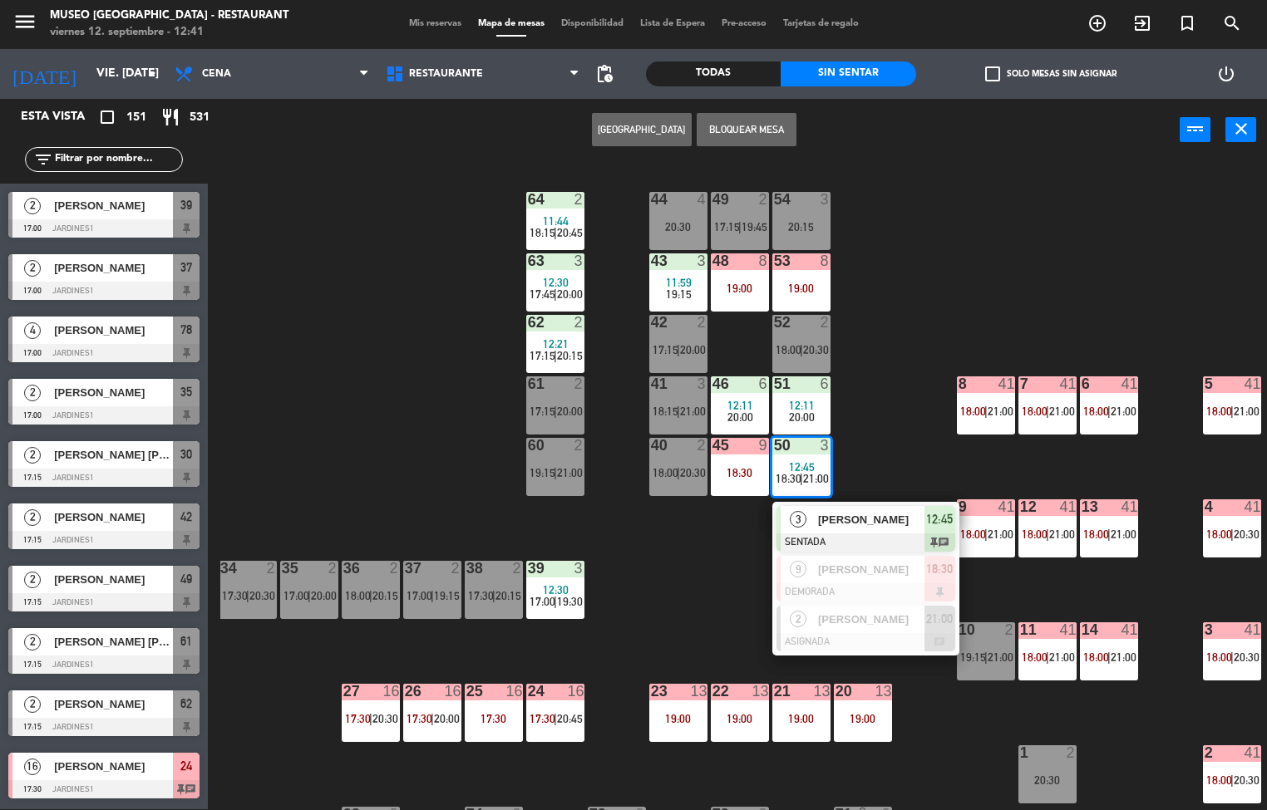
click at [657, 611] on div "44 4 20:30 49 2 17:15 | 19:45 54 3 20:15 64 2 11:44 18:15 | 20:45 48 8 19:00 53…" at bounding box center [743, 486] width 1046 height 648
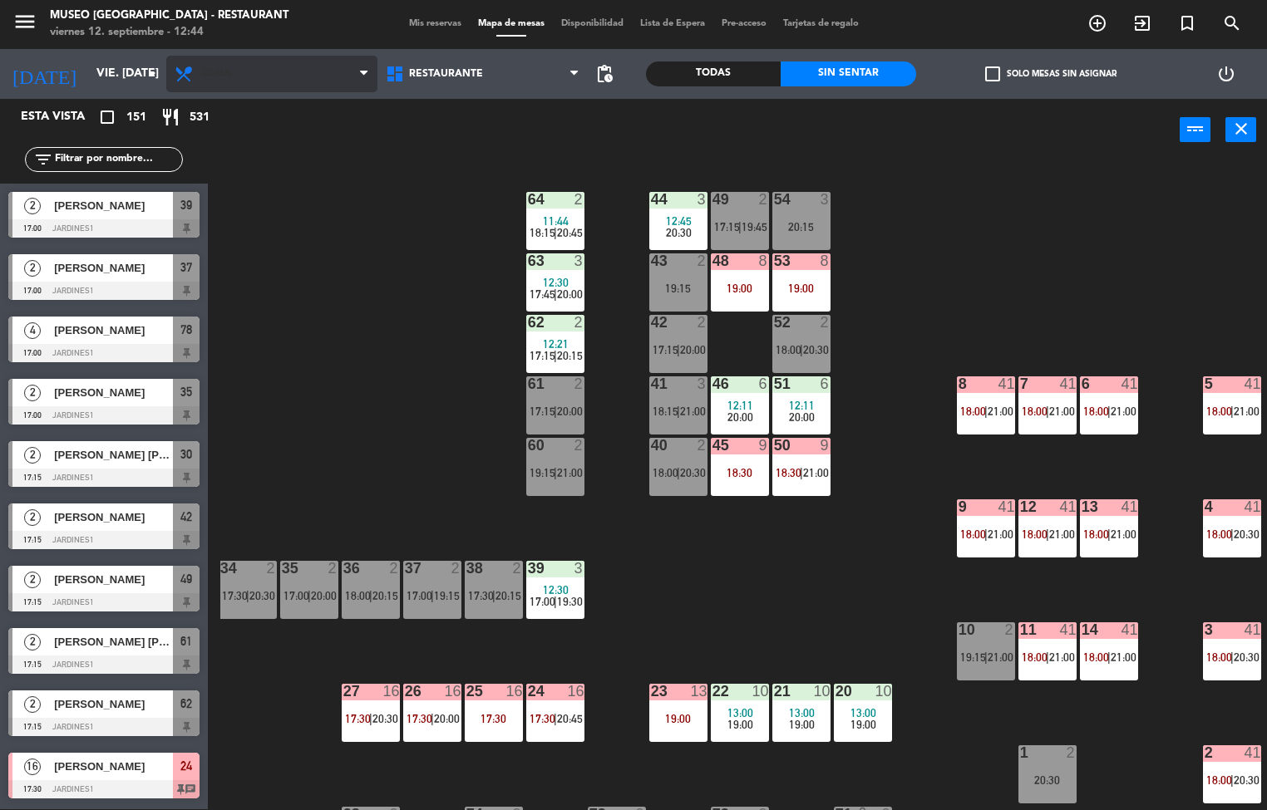
click at [278, 56] on span "Cena" at bounding box center [271, 74] width 211 height 37
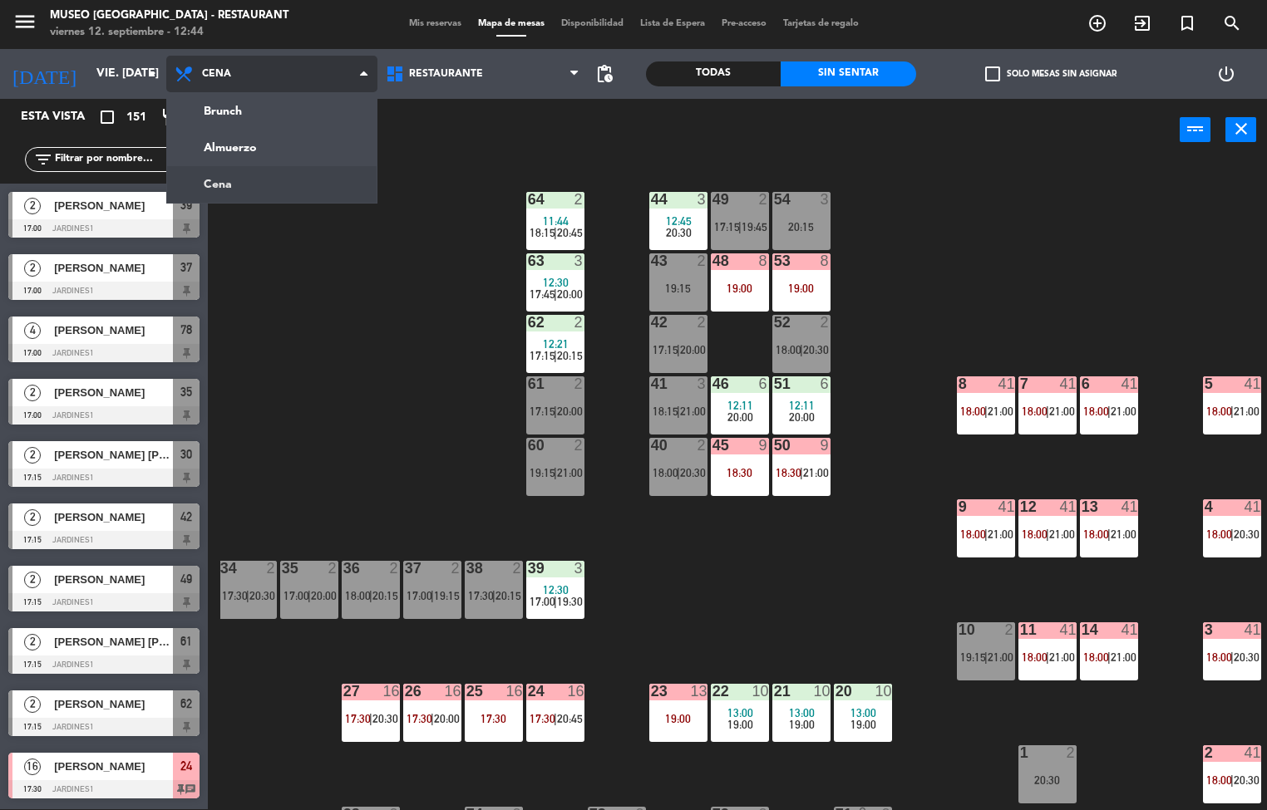
click at [308, 157] on ng-component "menu [GEOGRAPHIC_DATA] - Restaurant viernes 12. septiembre - 12:44 Mis reservas…" at bounding box center [633, 404] width 1267 height 811
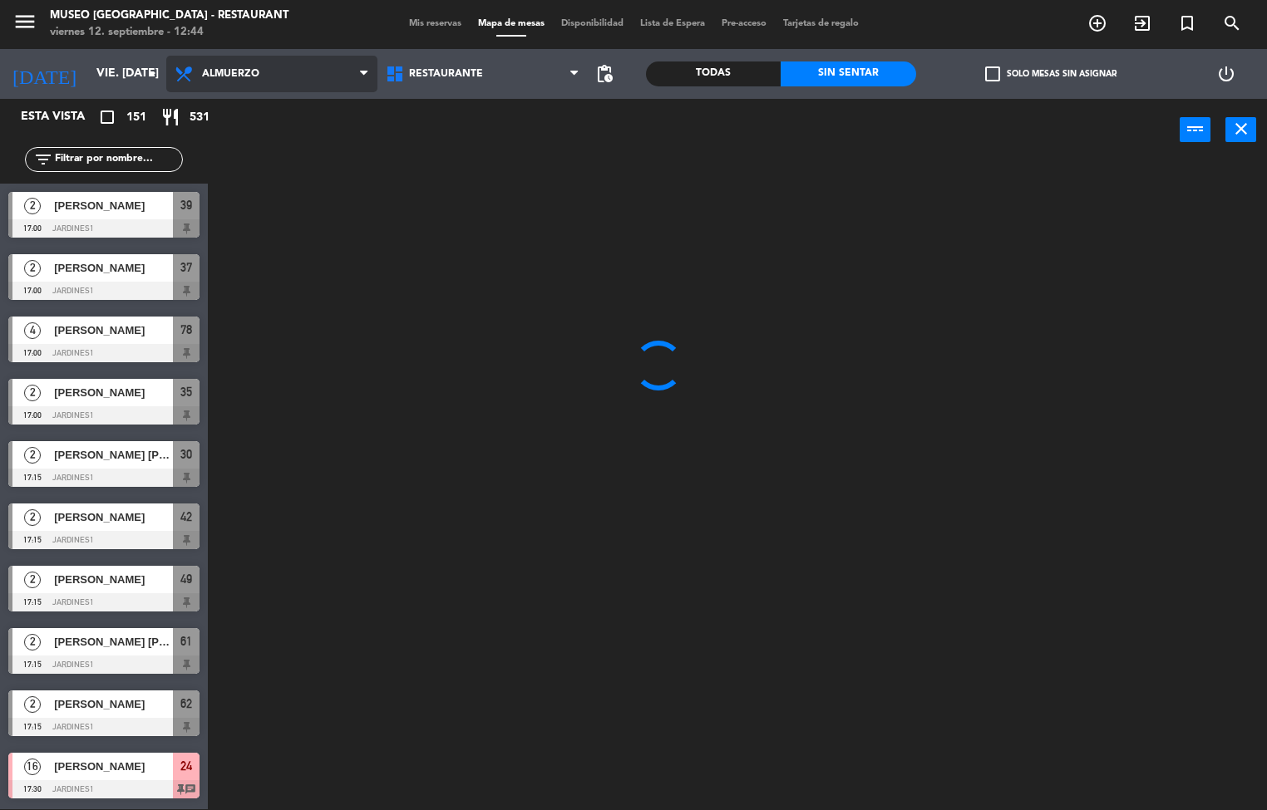
scroll to position [0, 0]
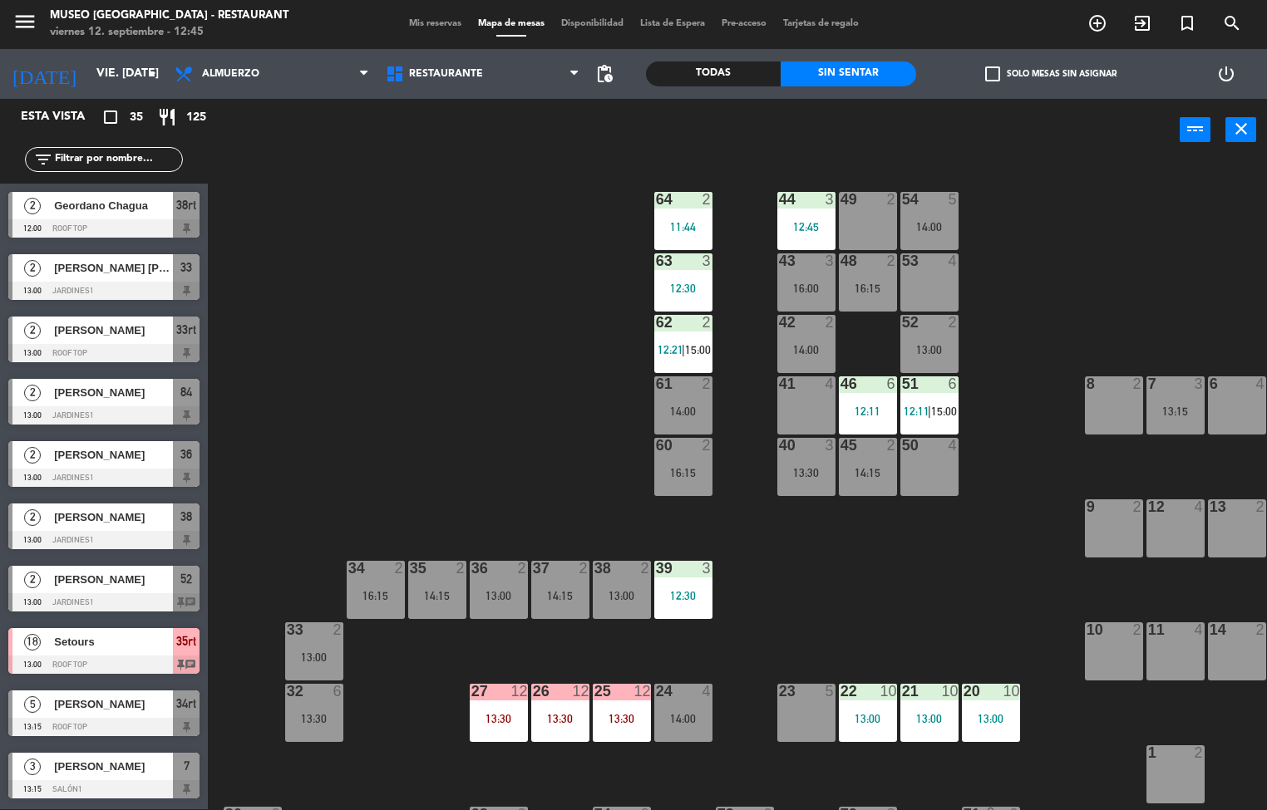
click at [798, 228] on div "12:45" at bounding box center [806, 227] width 58 height 12
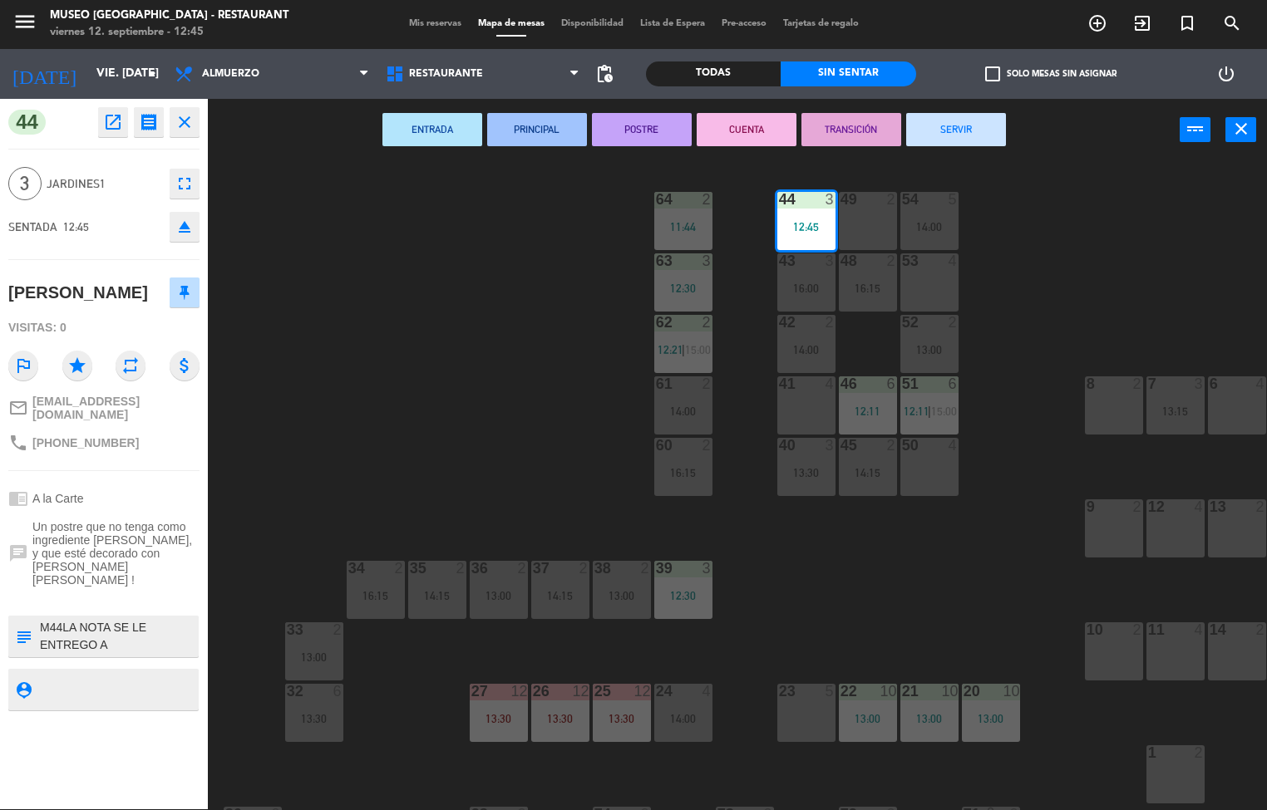
click at [871, 554] on div "44 3 12:45 49 2 54 5 14:00 64 2 11:44 48 2 16:15 53 4 63 3 12:30 43 3 16:00 62 …" at bounding box center [743, 486] width 1046 height 648
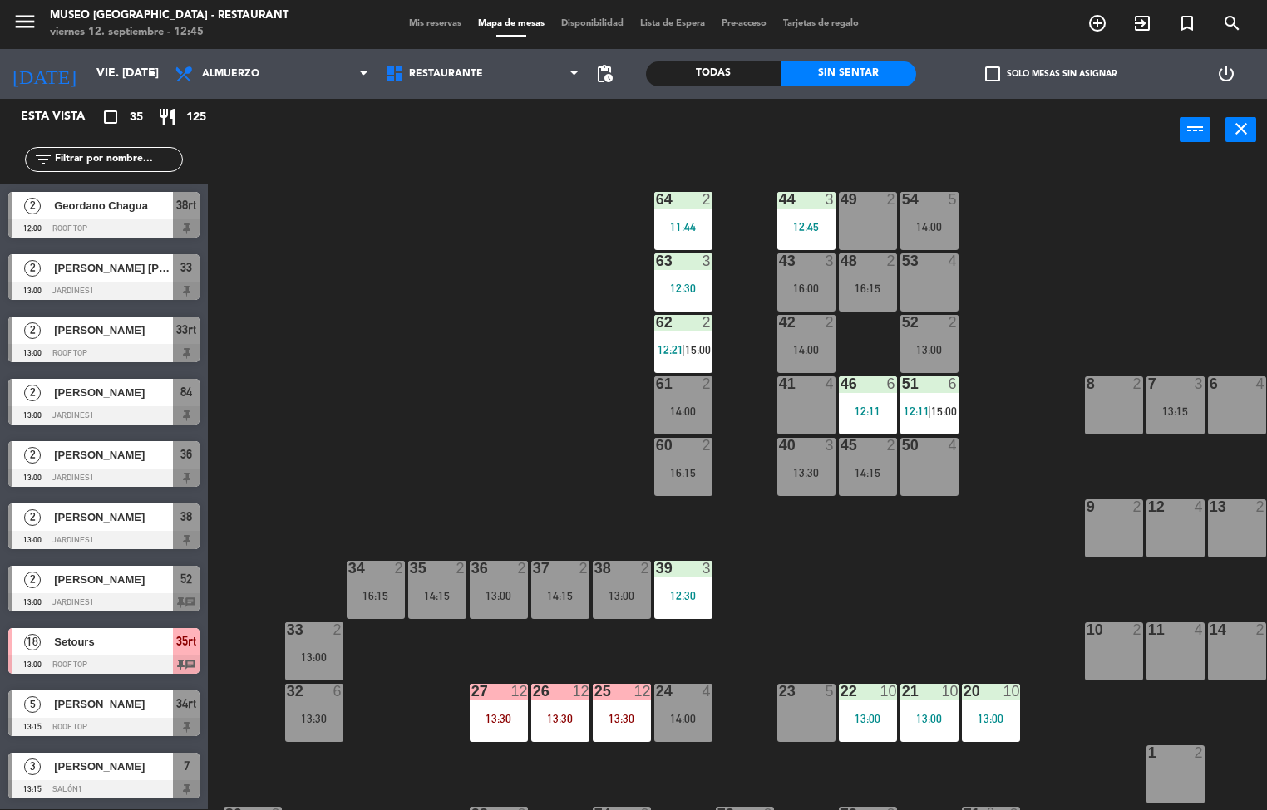
click at [684, 202] on div at bounding box center [682, 199] width 27 height 15
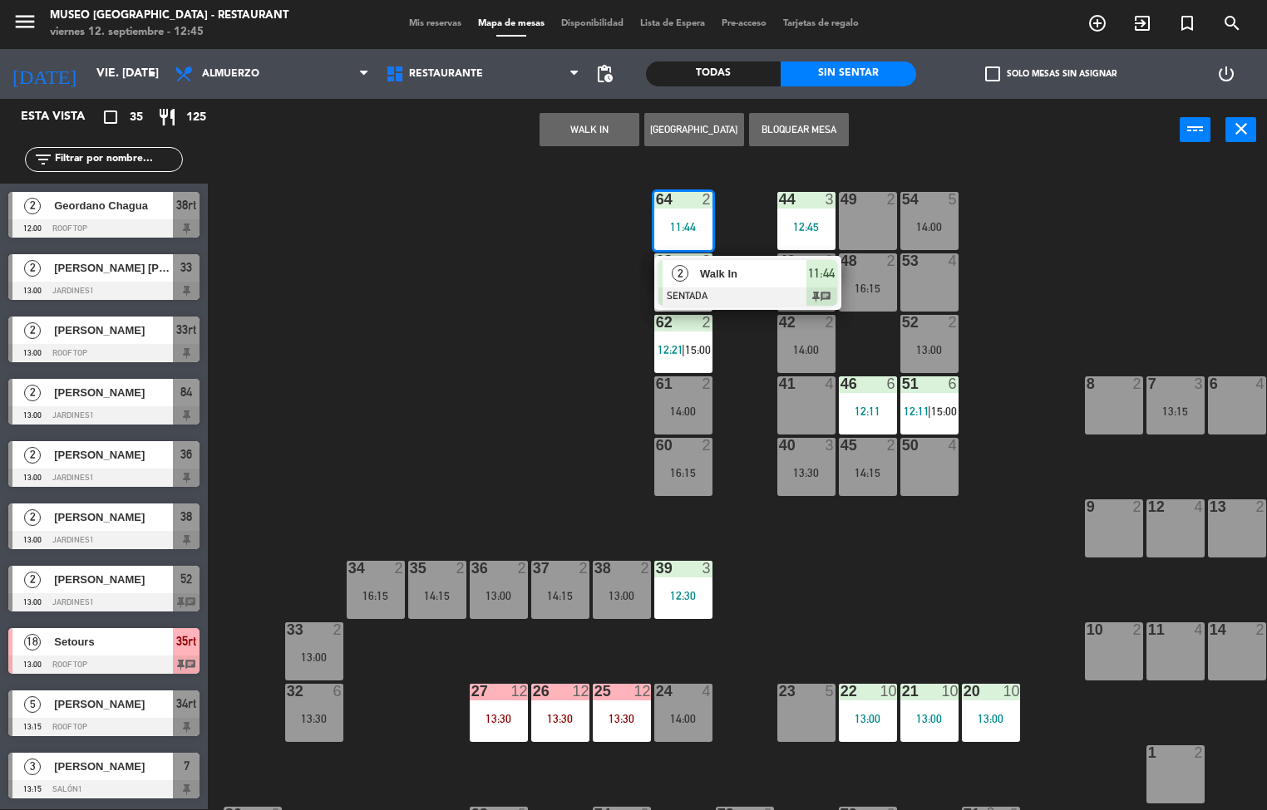
click at [739, 267] on span "Walk In" at bounding box center [753, 273] width 106 height 17
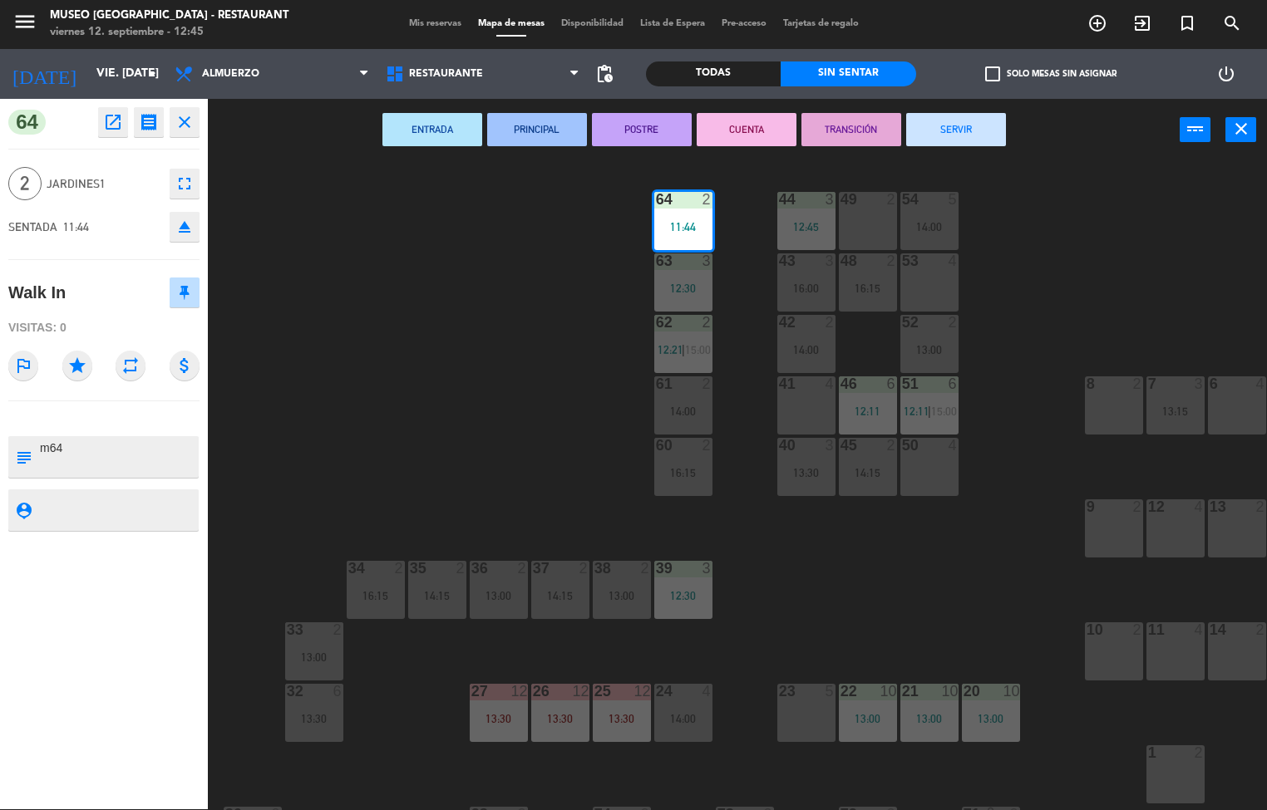
click at [996, 127] on button "SERVIR" at bounding box center [956, 129] width 100 height 33
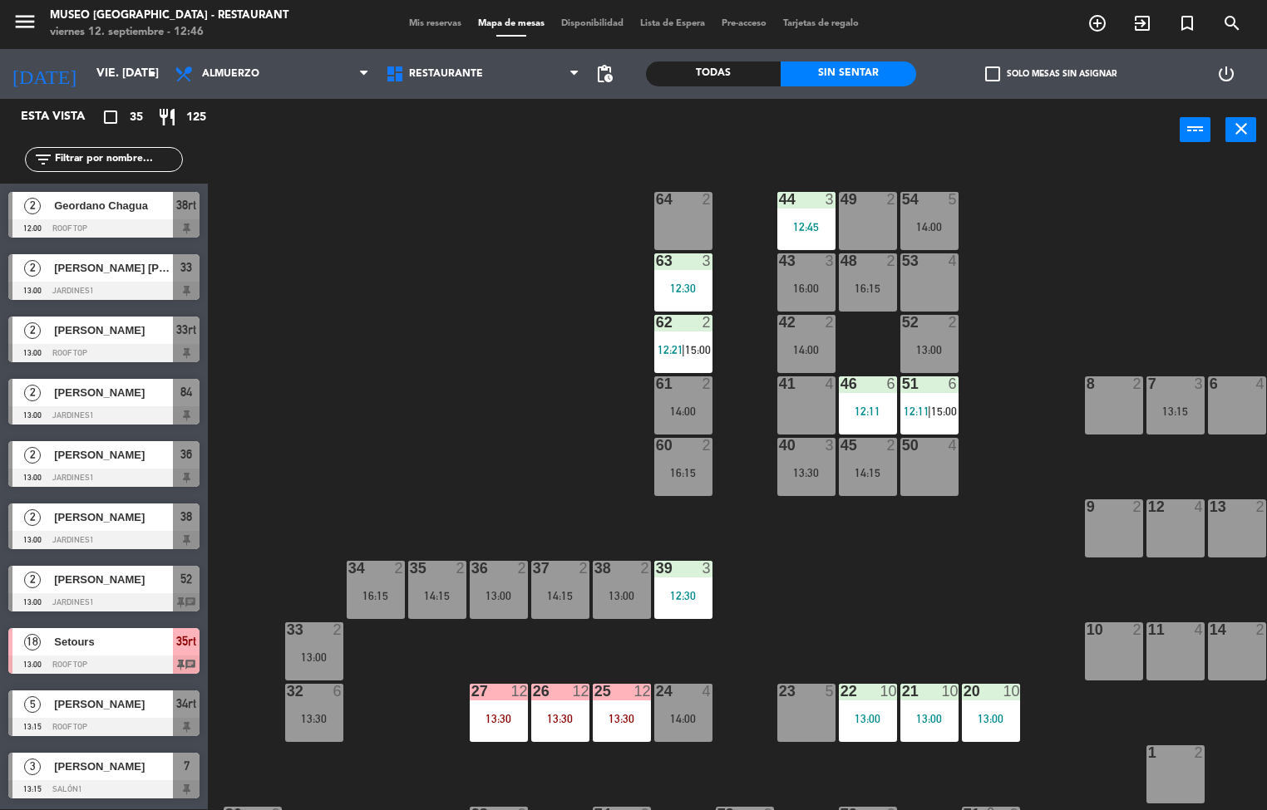
scroll to position [239, 0]
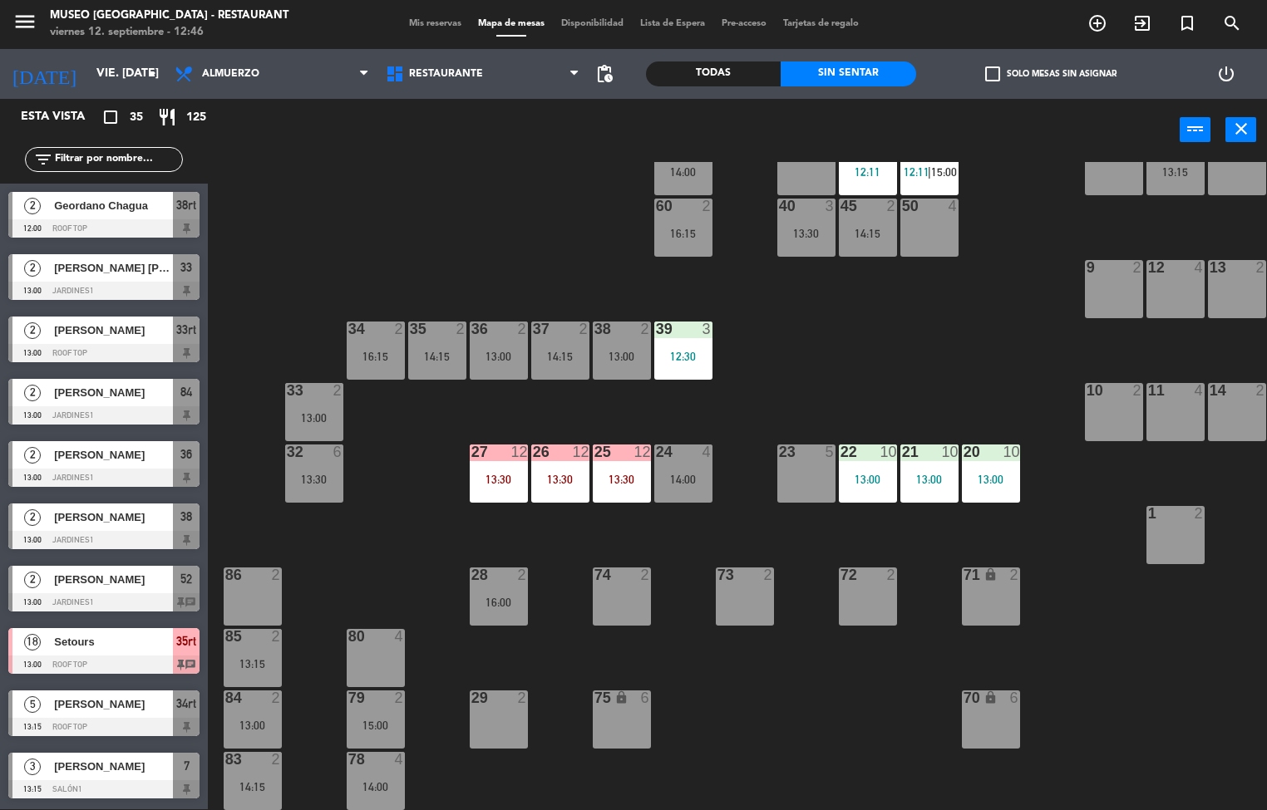
click at [868, 477] on div "13:00" at bounding box center [868, 480] width 58 height 12
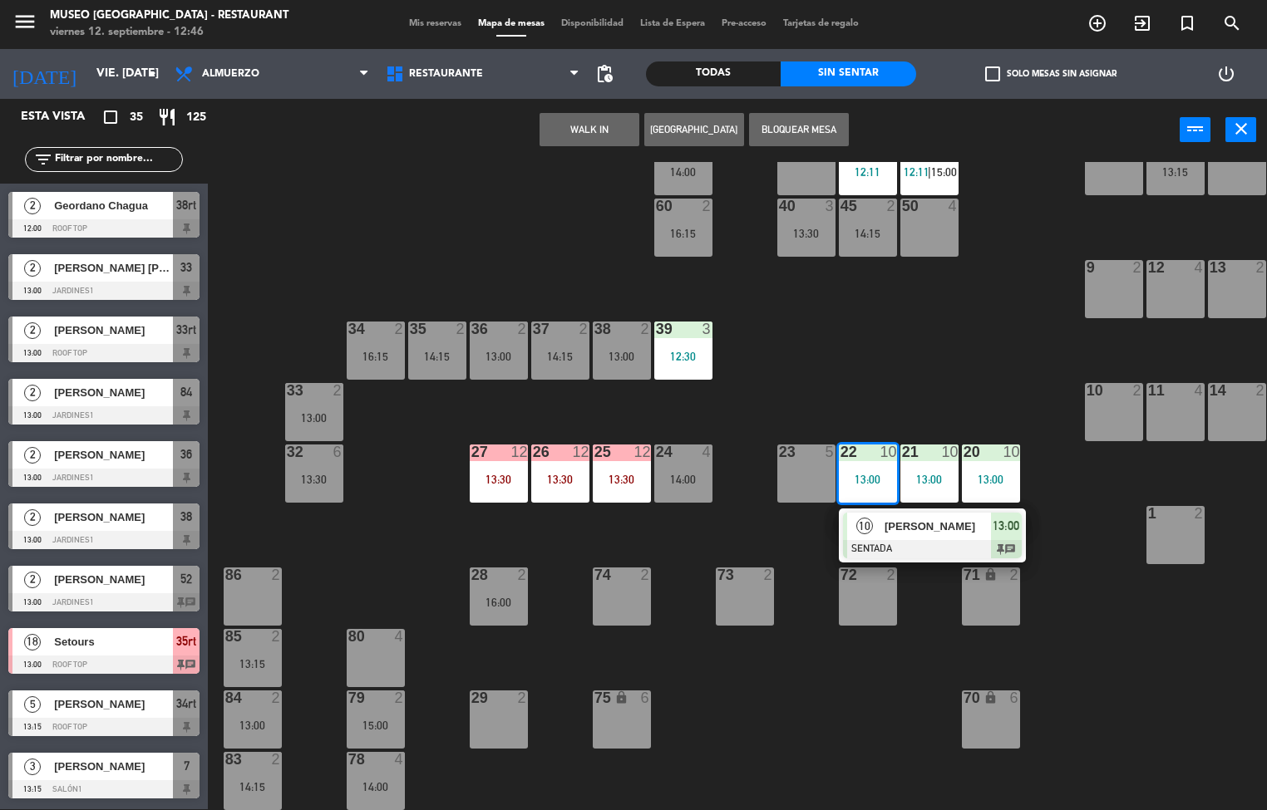
click at [511, 466] on div "27 12 13:30" at bounding box center [499, 474] width 58 height 58
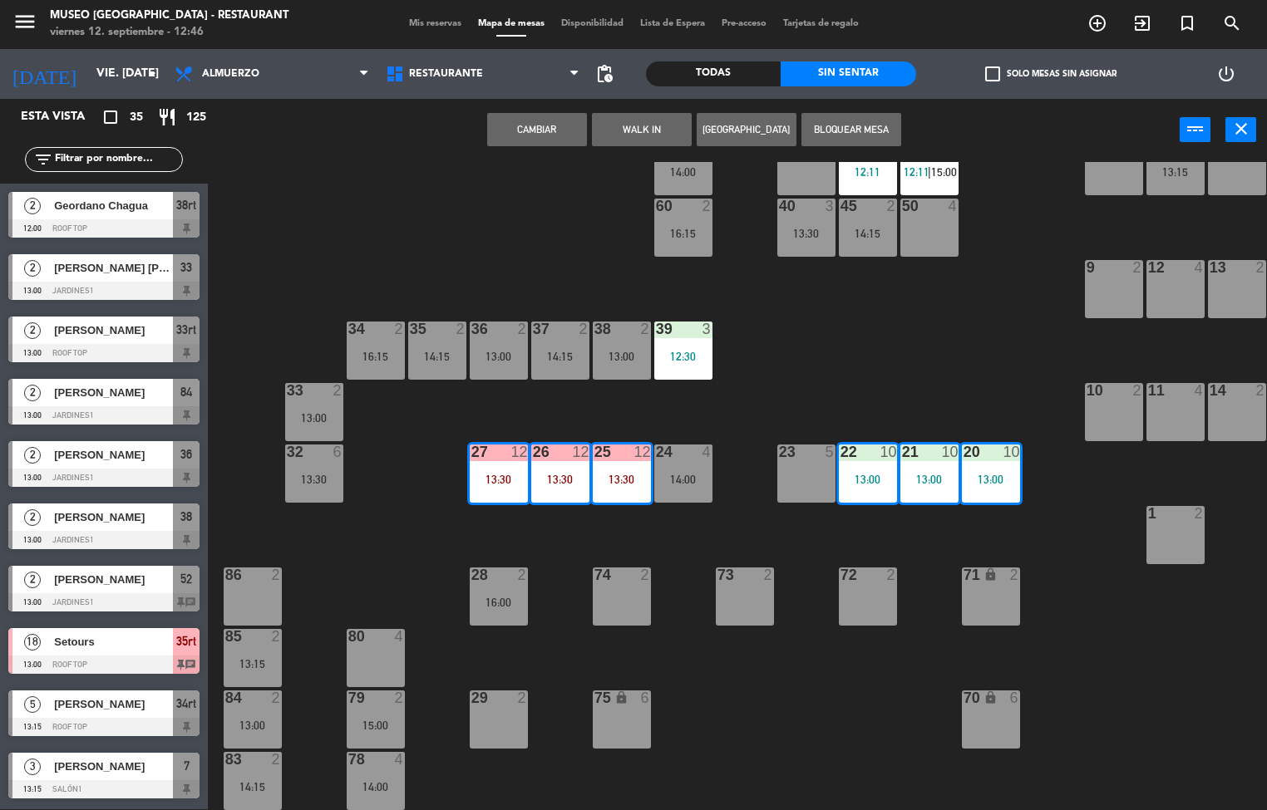
click at [574, 474] on div "13:30" at bounding box center [560, 480] width 58 height 12
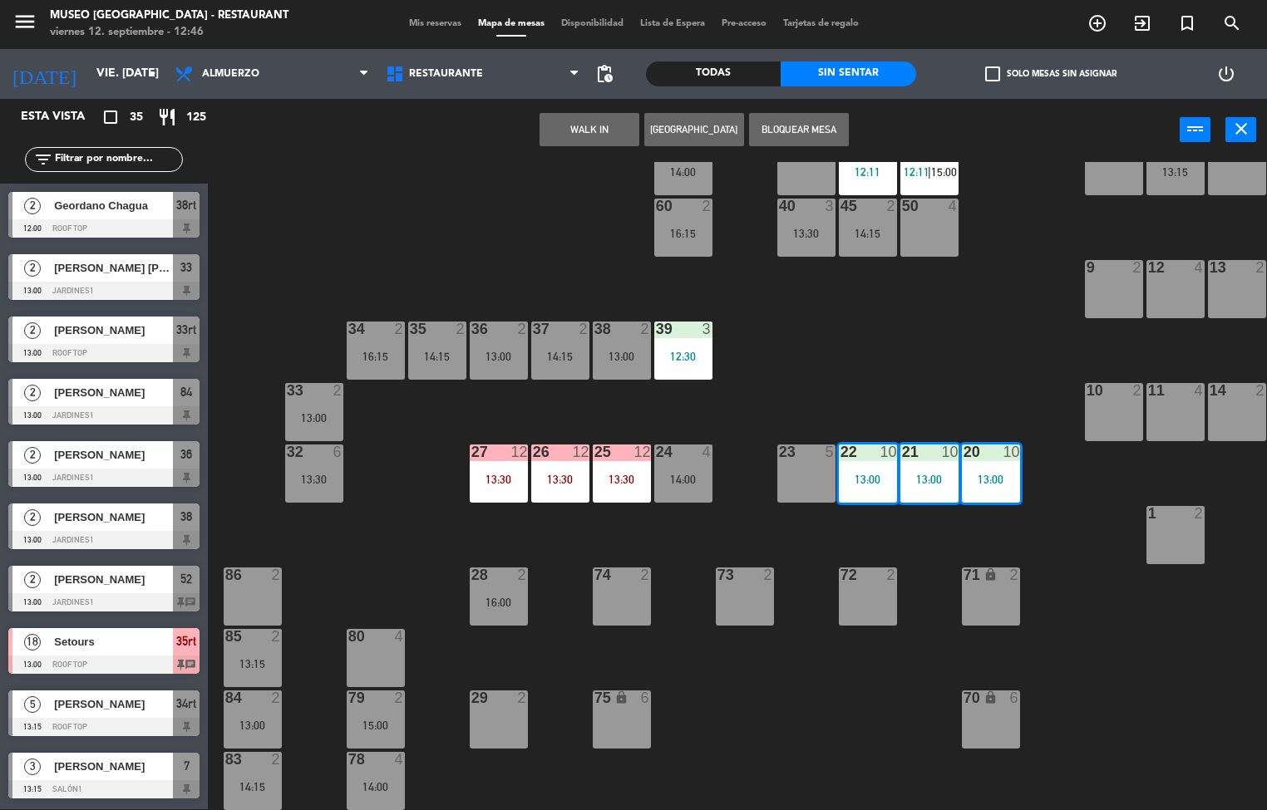
click at [549, 474] on div "13:30" at bounding box center [560, 480] width 58 height 12
click at [579, 451] on div "12" at bounding box center [580, 452] width 17 height 15
click at [569, 480] on div "13:30" at bounding box center [560, 480] width 58 height 12
click at [511, 477] on div "13:30" at bounding box center [499, 480] width 58 height 12
click at [496, 474] on div "13:30" at bounding box center [499, 480] width 58 height 12
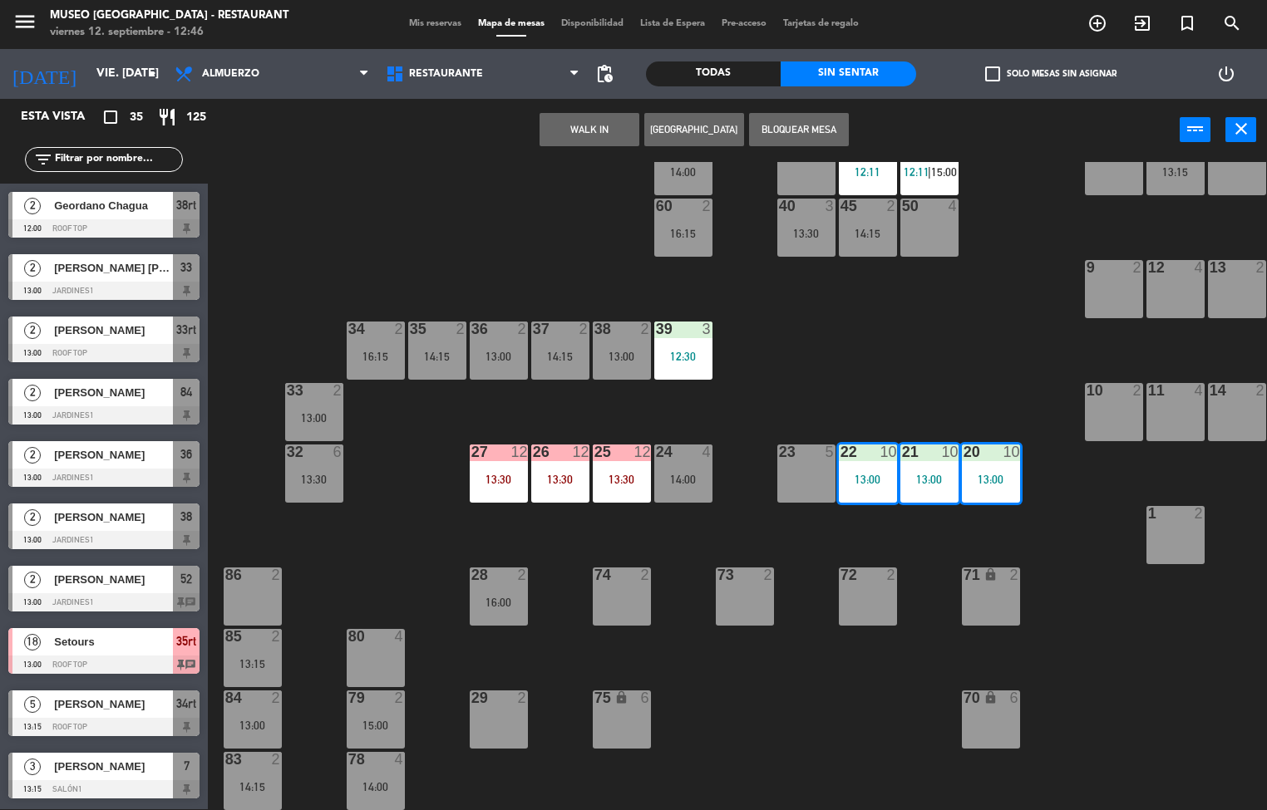
click at [495, 475] on div "13:30" at bounding box center [499, 480] width 58 height 12
click at [494, 471] on div "27 12 13:30" at bounding box center [499, 474] width 58 height 58
click at [496, 466] on div "27 12 13:30" at bounding box center [499, 474] width 58 height 58
click at [499, 470] on div "27 12 13:30" at bounding box center [499, 474] width 58 height 58
click at [621, 464] on div "25 12 13:30" at bounding box center [622, 474] width 58 height 58
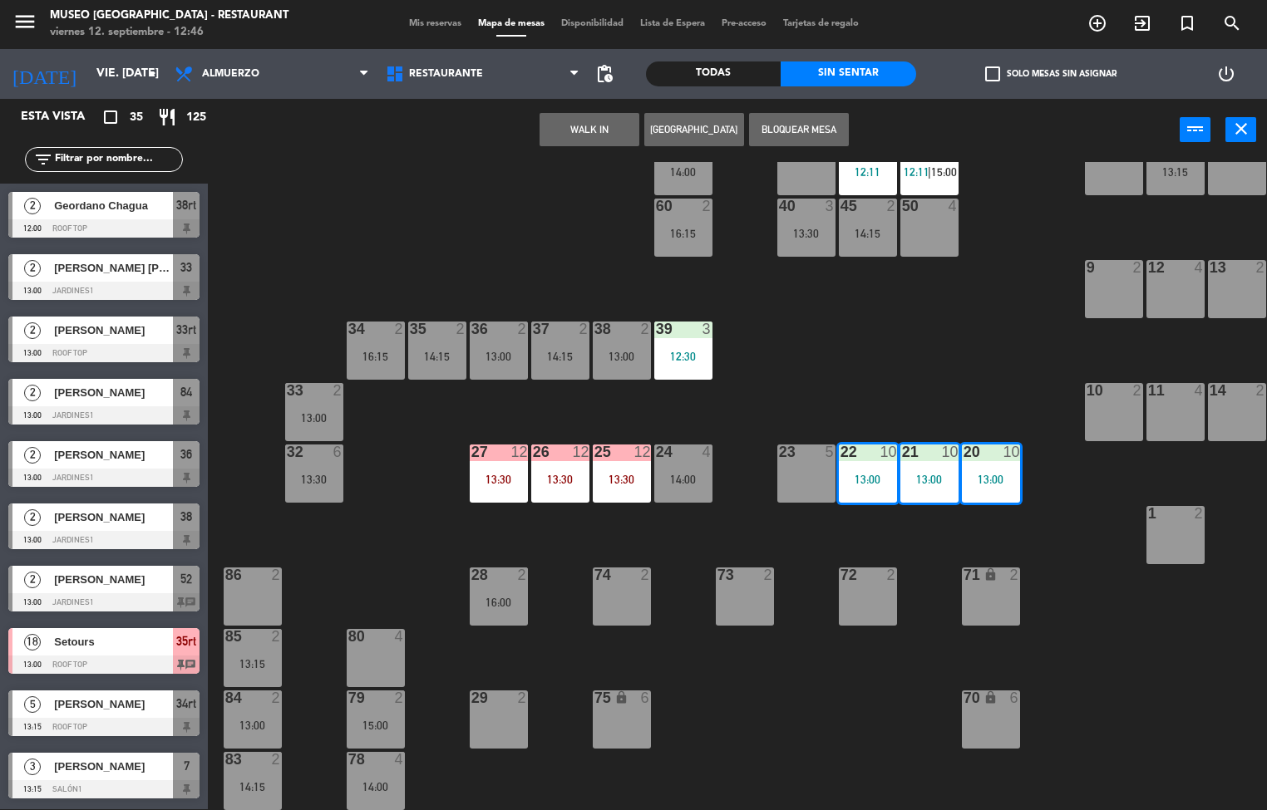
click at [579, 456] on div "12" at bounding box center [580, 452] width 17 height 15
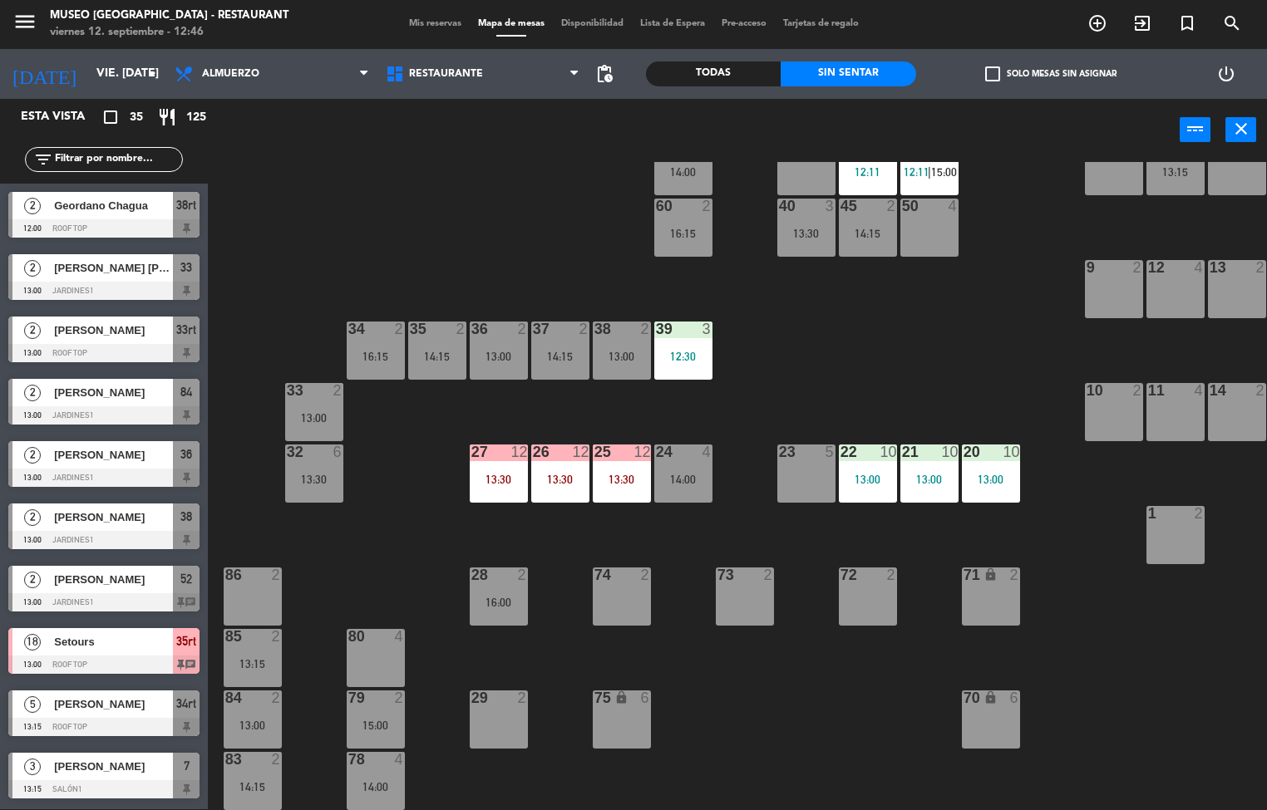
click at [649, 536] on div "44 3 12:45 49 2 54 5 14:00 64 2 48 2 16:15 53 4 63 3 12:30 43 3 16:00 62 2 12:2…" at bounding box center [743, 486] width 1046 height 648
click at [572, 474] on div "13:30" at bounding box center [560, 480] width 58 height 12
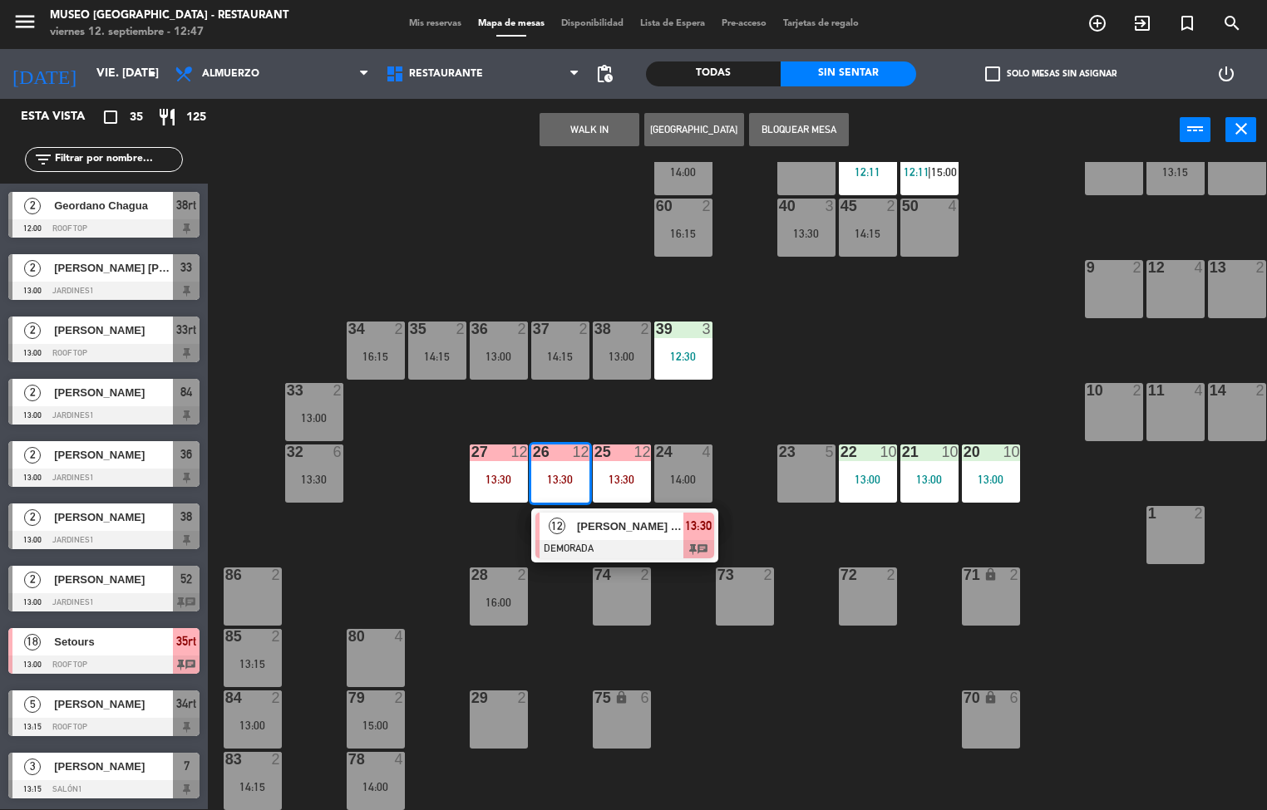
click at [399, 200] on div "44 3 12:45 49 2 54 5 14:00 64 2 48 2 16:15 53 4 63 3 12:30 43 3 16:00 62 2 12:2…" at bounding box center [743, 486] width 1046 height 648
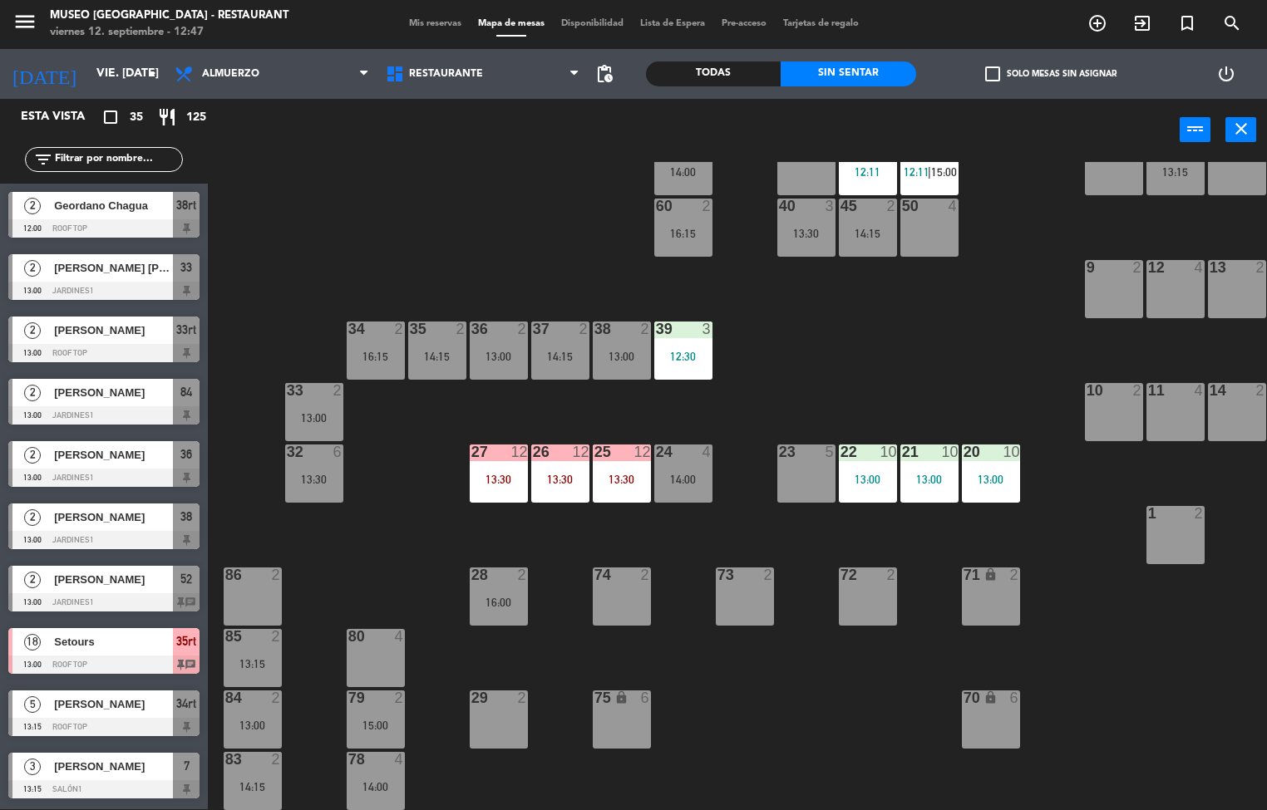
click at [992, 469] on div "20 10 13:00" at bounding box center [991, 474] width 58 height 58
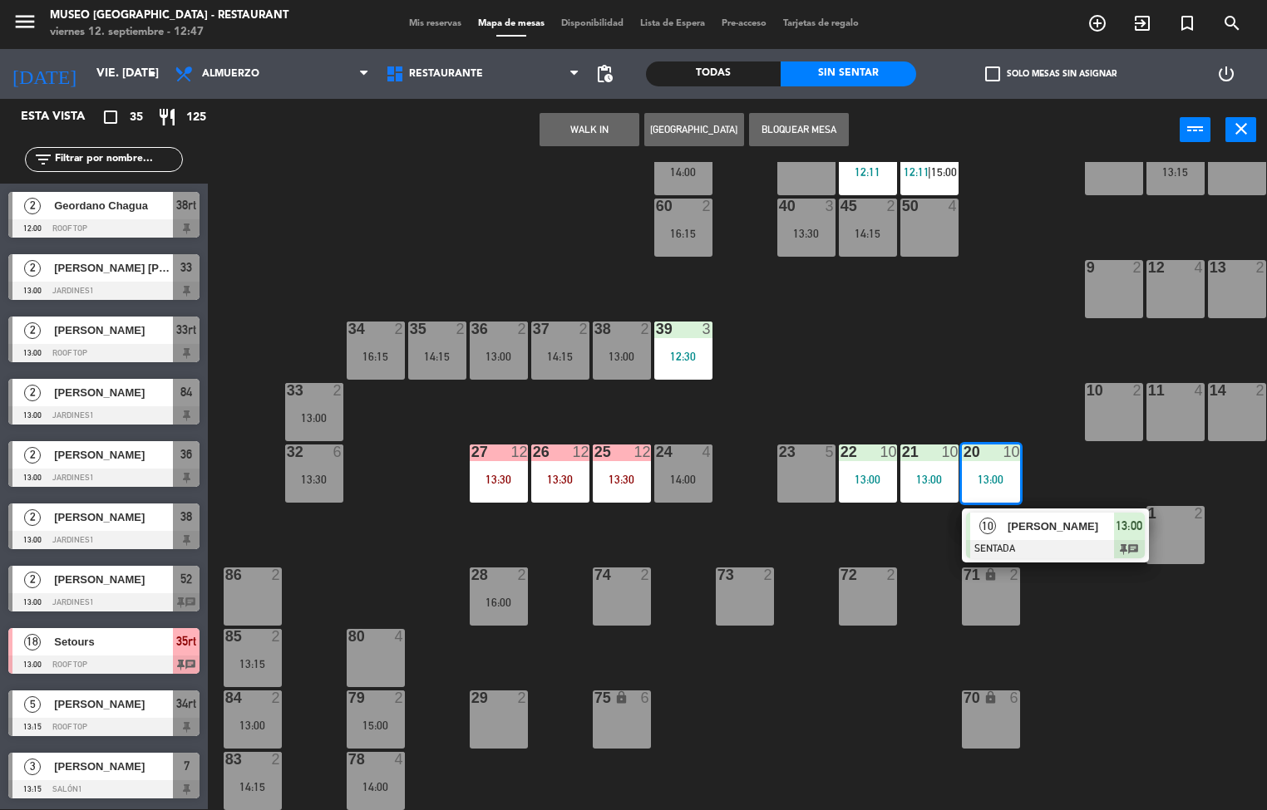
click at [1046, 540] on div at bounding box center [1055, 549] width 179 height 18
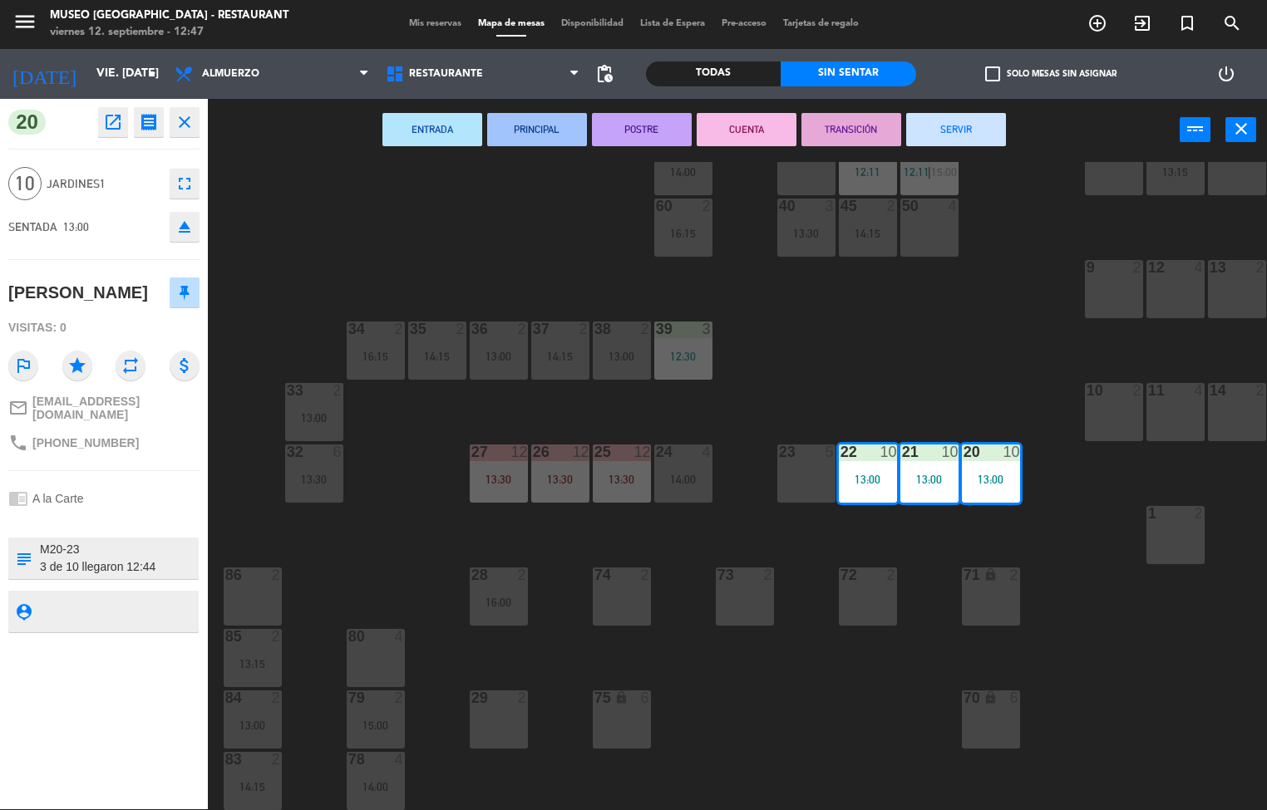
click at [108, 128] on icon "open_in_new" at bounding box center [113, 122] width 20 height 20
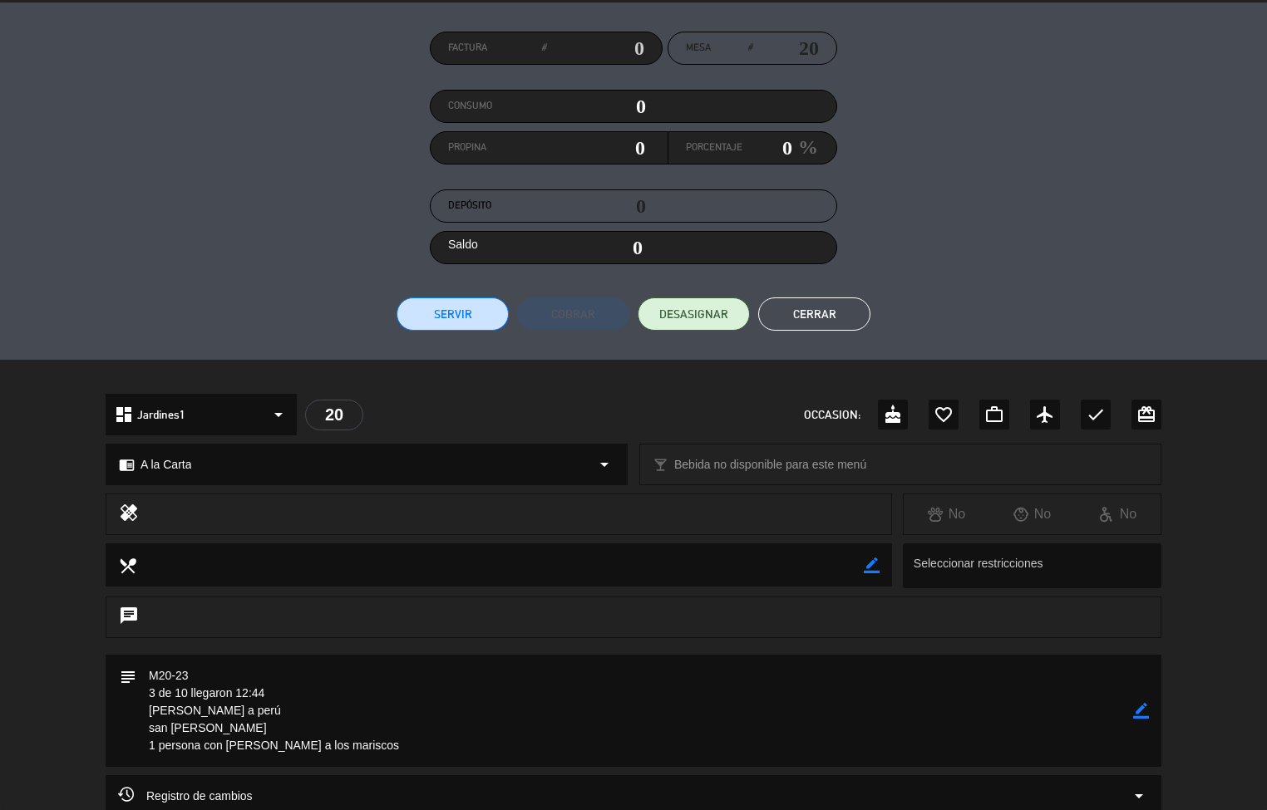
scroll to position [0, 0]
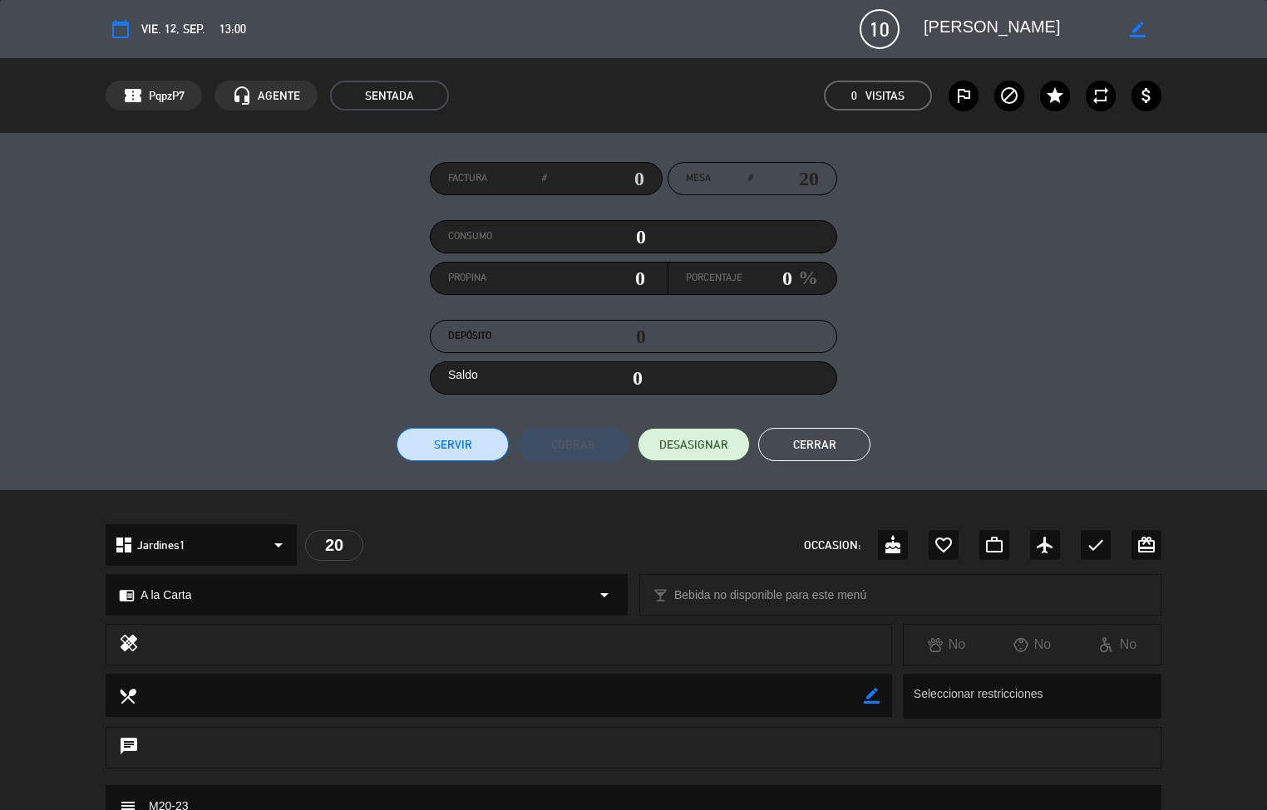
click at [836, 435] on button "Cerrar" at bounding box center [814, 444] width 112 height 33
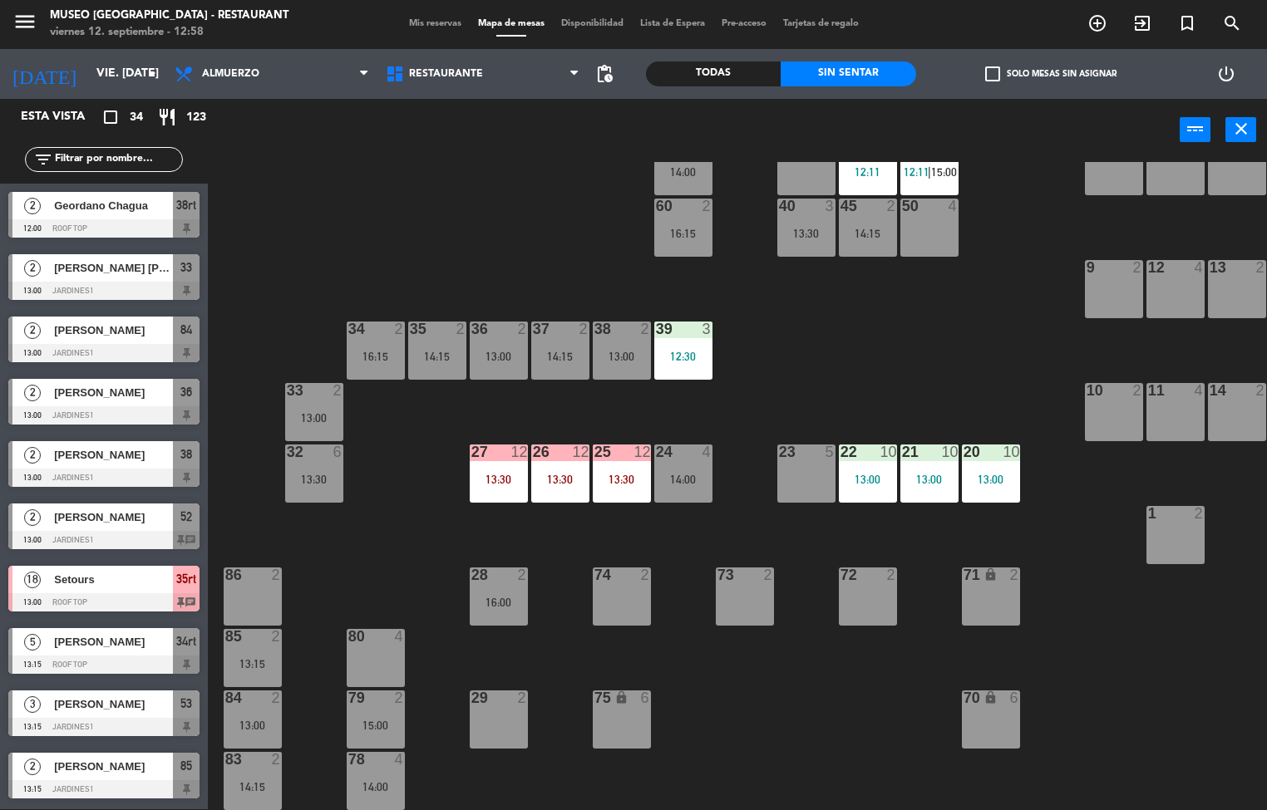
click at [435, 549] on div "44 3 12:45 49 2 54 5 14:00 64 2 48 2 16:15 53 3 13:15 63 3 12:30 43 3 16:00 62 …" at bounding box center [743, 486] width 1046 height 648
click at [1008, 469] on div "20 10 13:00" at bounding box center [991, 474] width 58 height 58
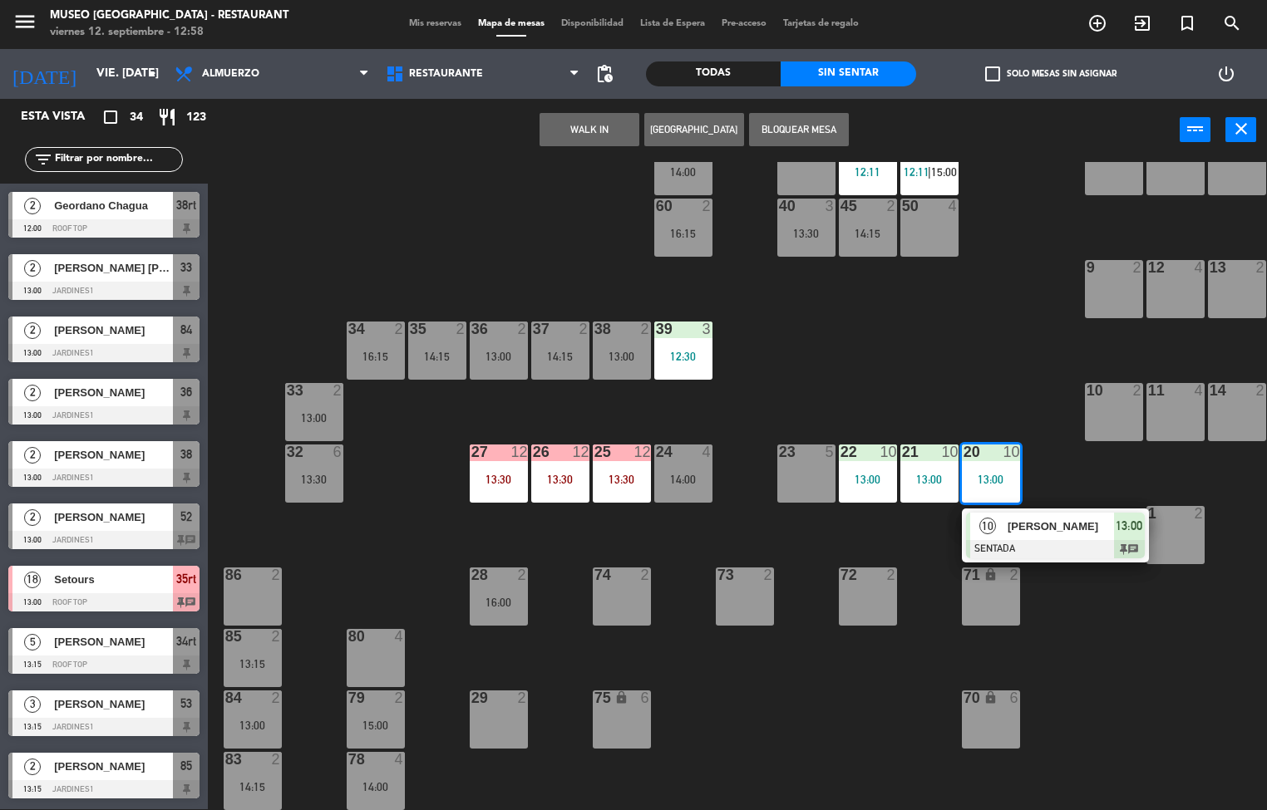
click at [1112, 540] on div at bounding box center [1055, 549] width 179 height 18
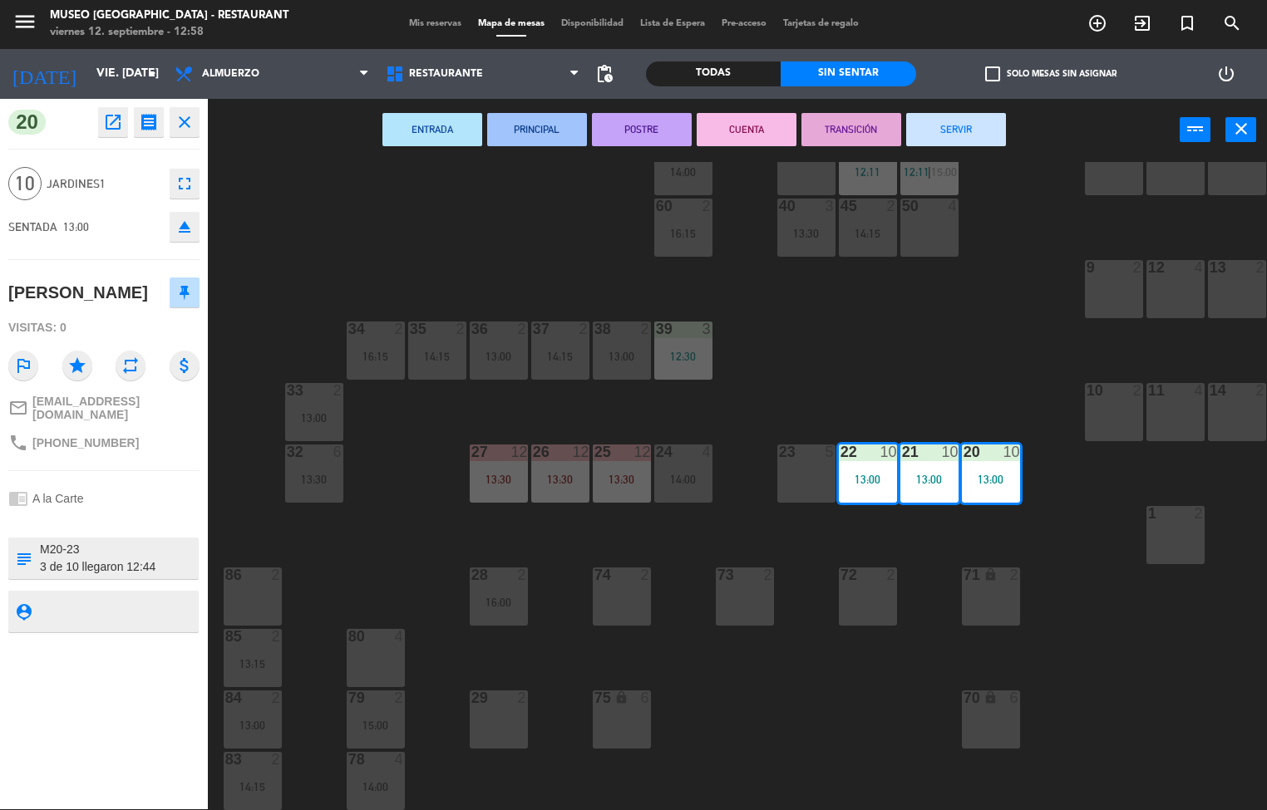
click at [112, 112] on icon "open_in_new" at bounding box center [113, 122] width 20 height 20
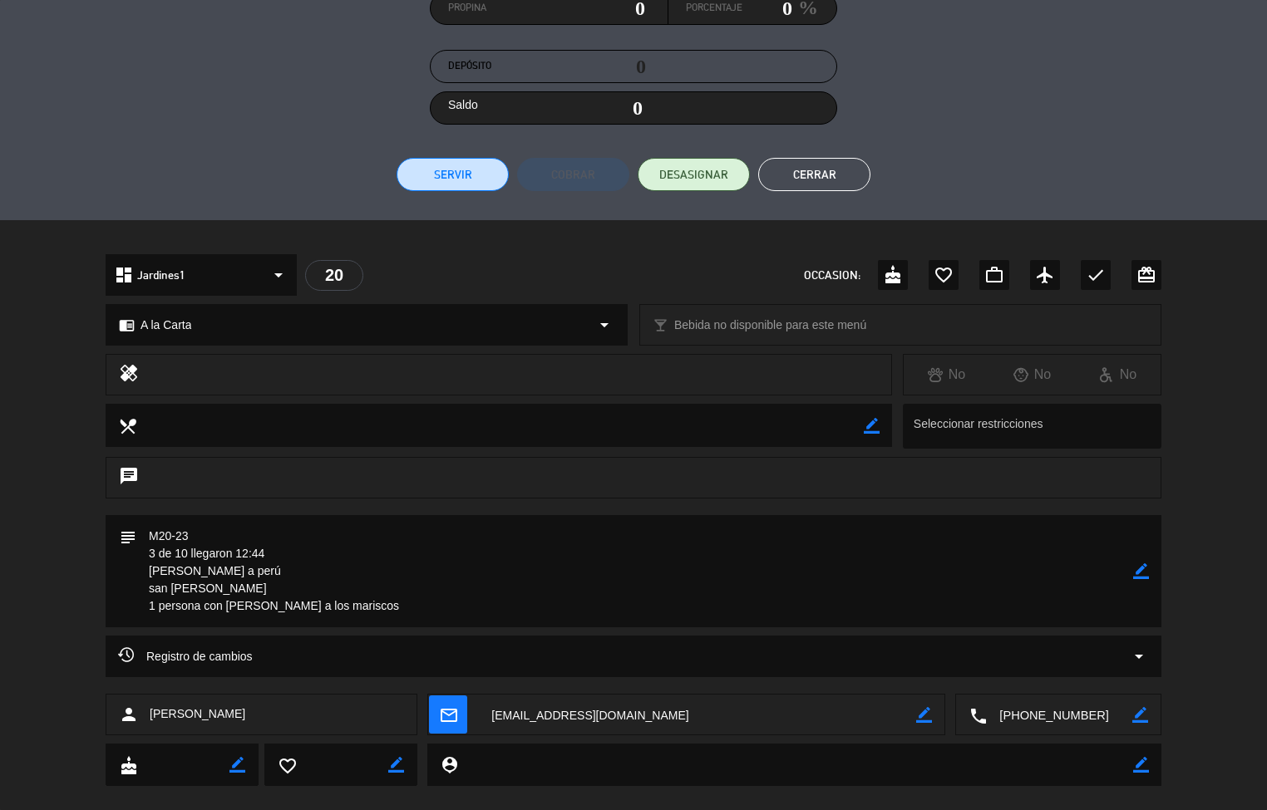
scroll to position [297, 0]
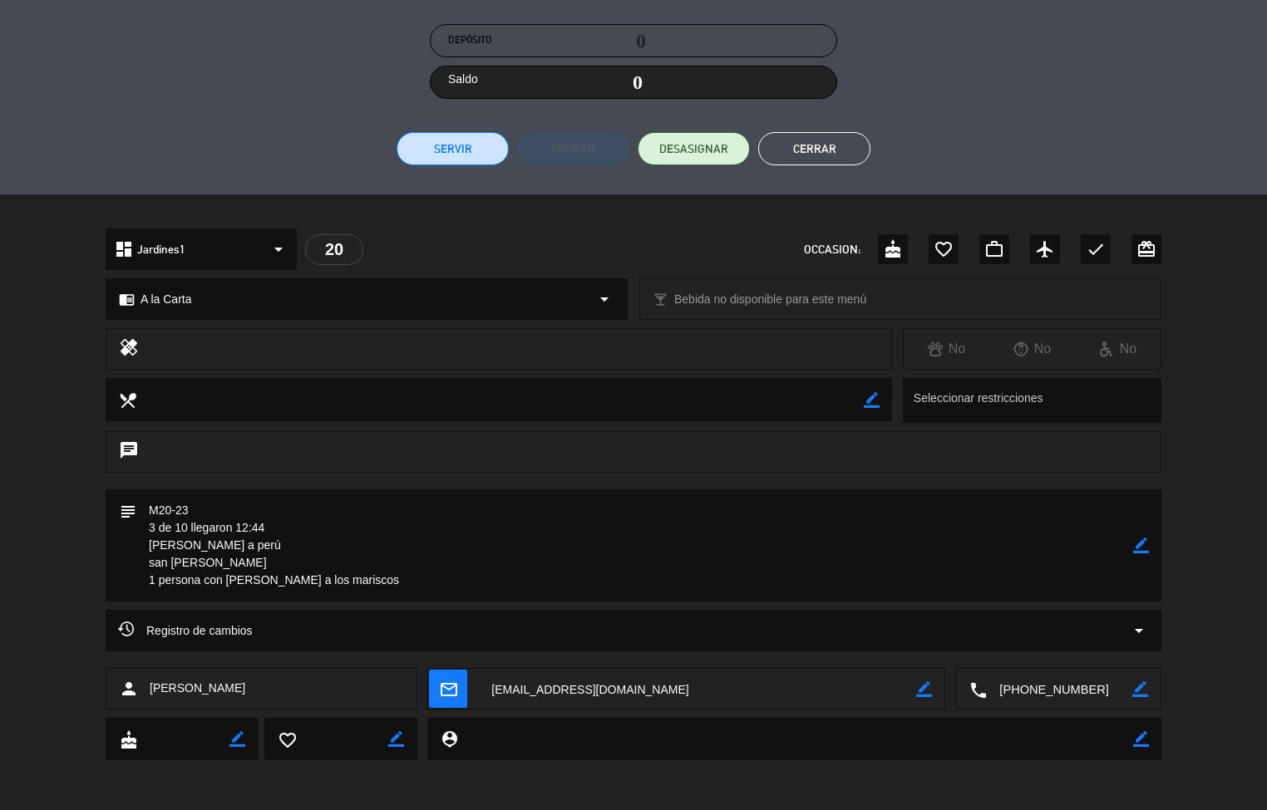
click at [861, 138] on button "Cerrar" at bounding box center [814, 148] width 112 height 33
